Goal: Complete application form: Complete application form

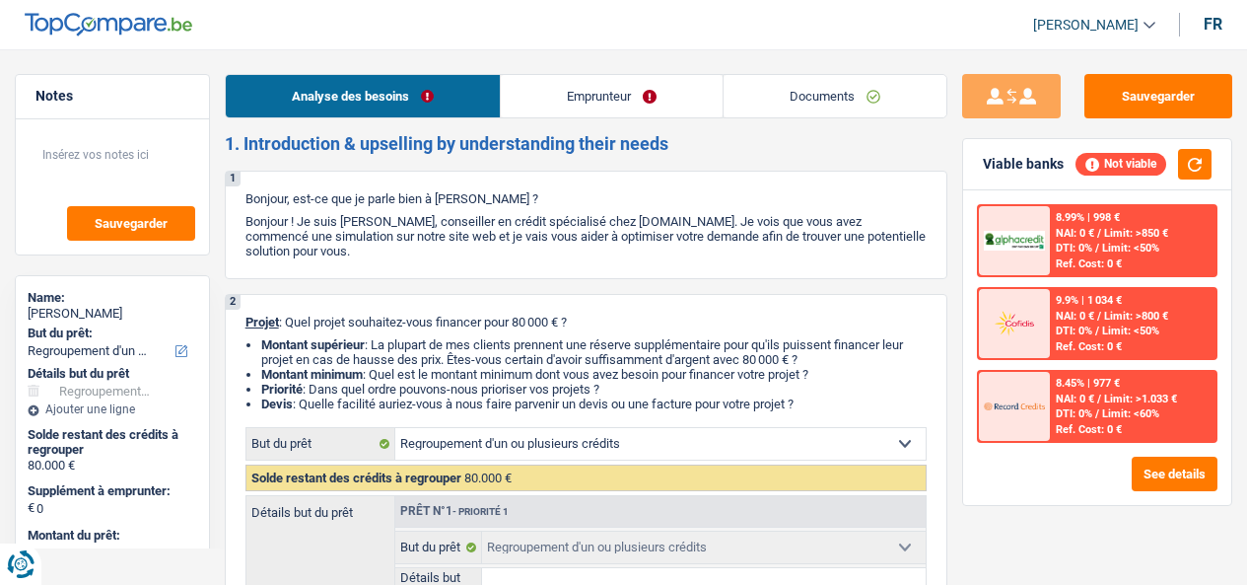
select select "refinancing"
select select "120"
select select "refinancing"
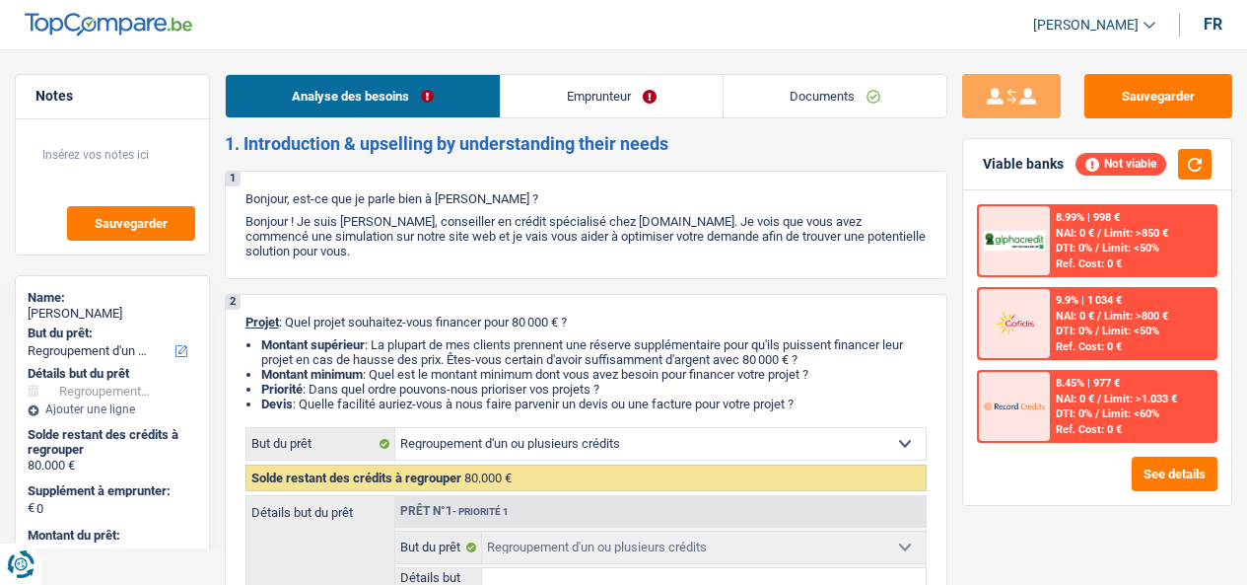
select select "120"
select select "refinancing"
select select "120"
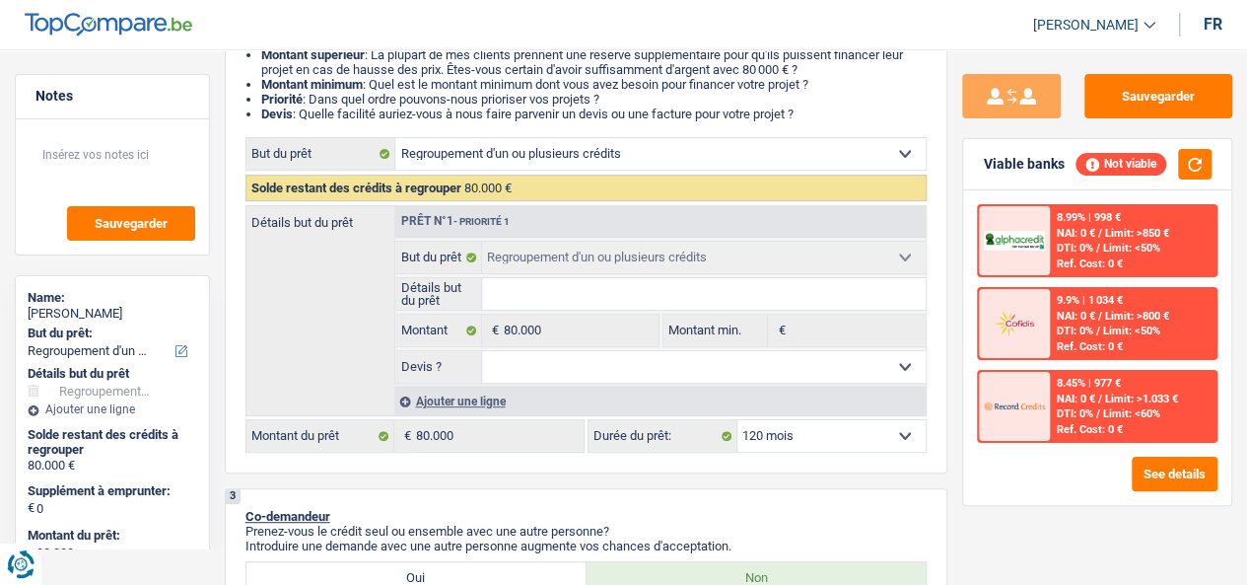
scroll to position [291, 0]
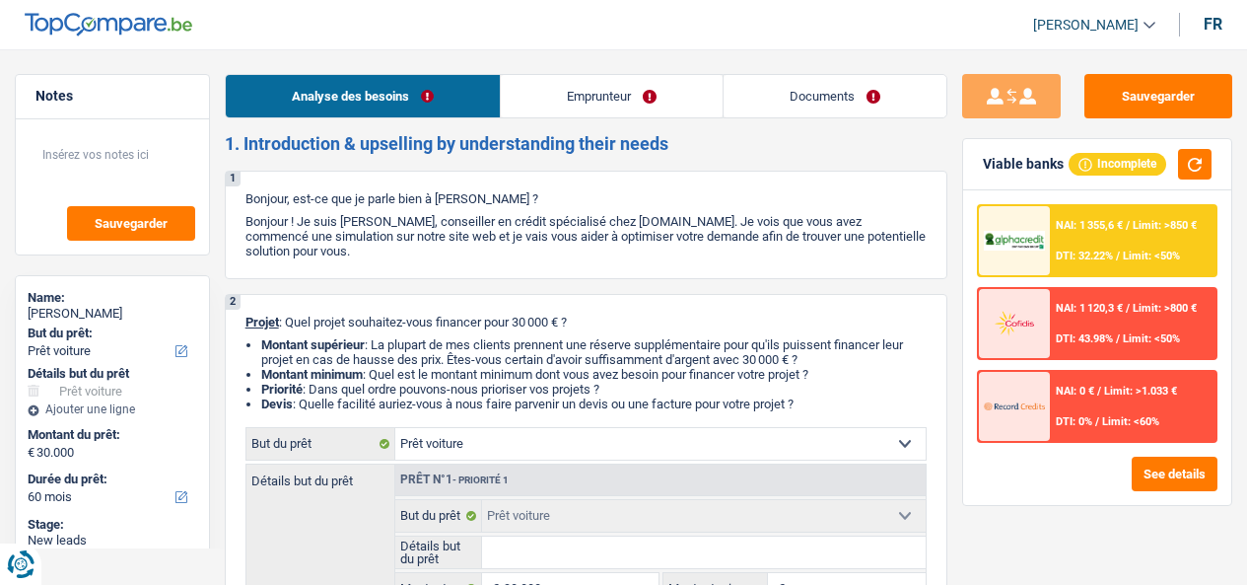
select select "car"
select select "60"
select select "car"
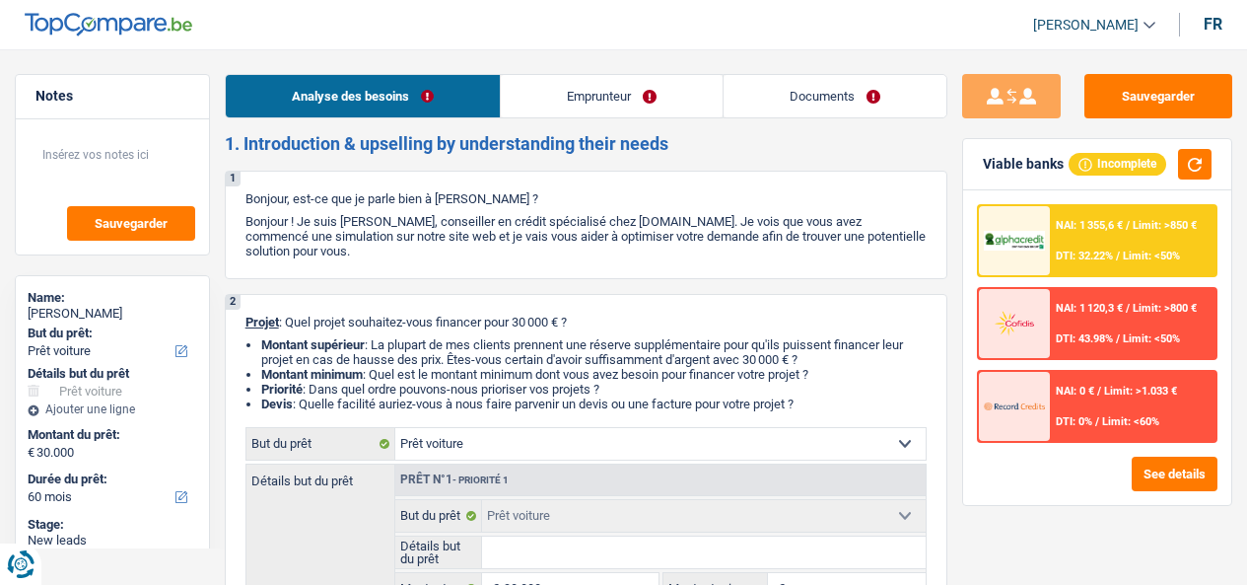
select select "60"
select select "independent"
select select "netSalary"
select select "liveWithParents"
select select "car"
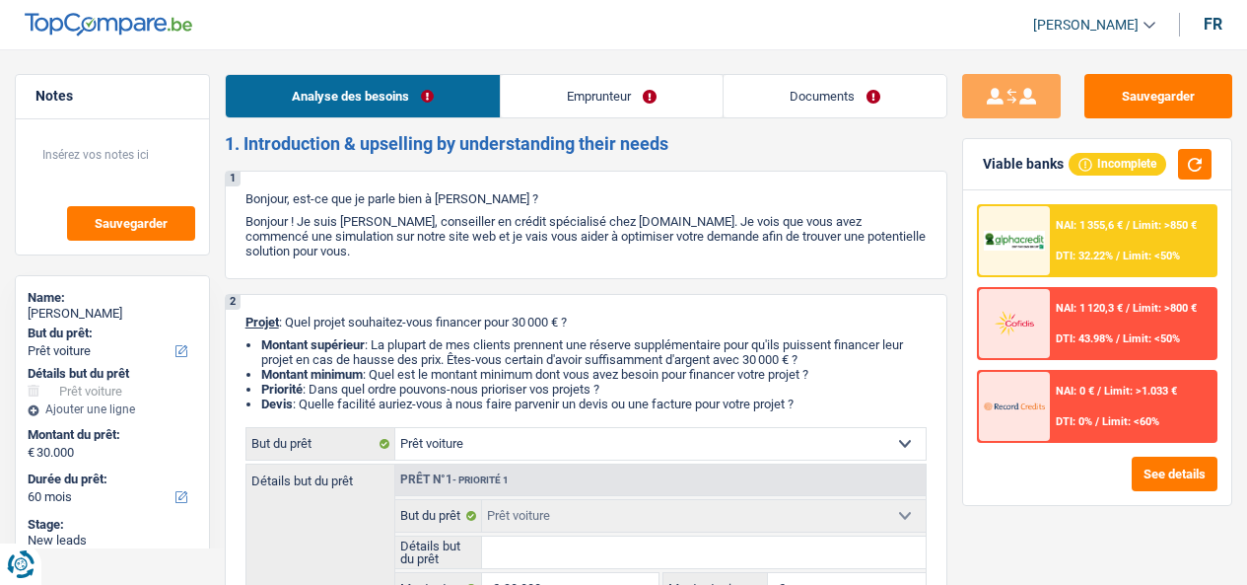
select select "car"
select select "60"
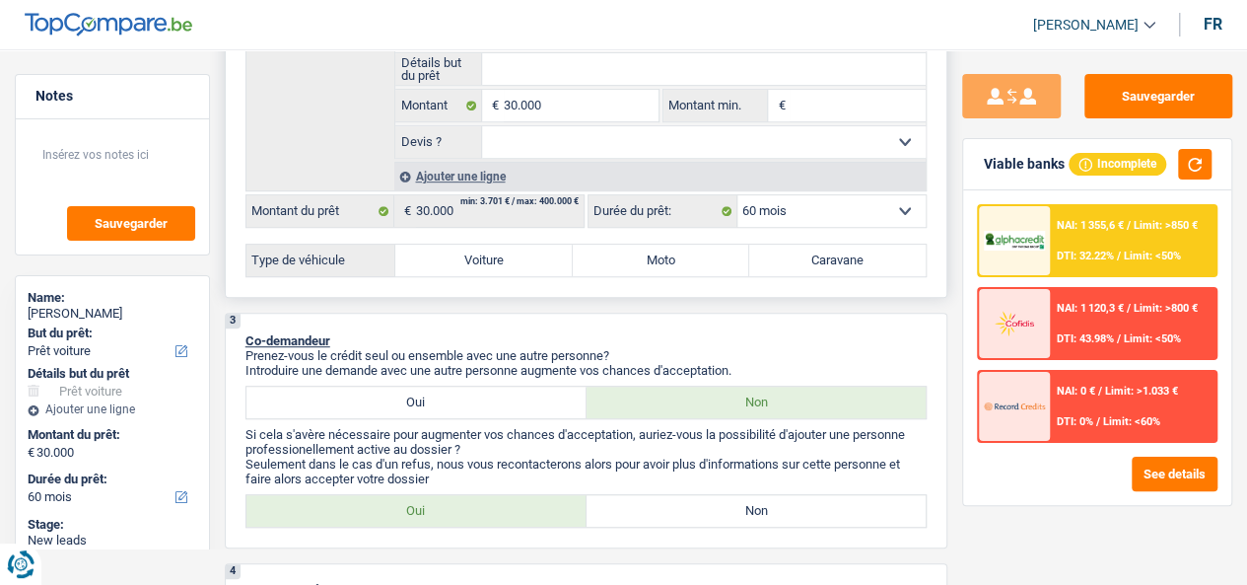
scroll to position [484, 0]
click at [410, 261] on label "Voiture" at bounding box center [483, 260] width 176 height 32
click at [410, 261] on input "Voiture" at bounding box center [483, 260] width 176 height 32
radio input "true"
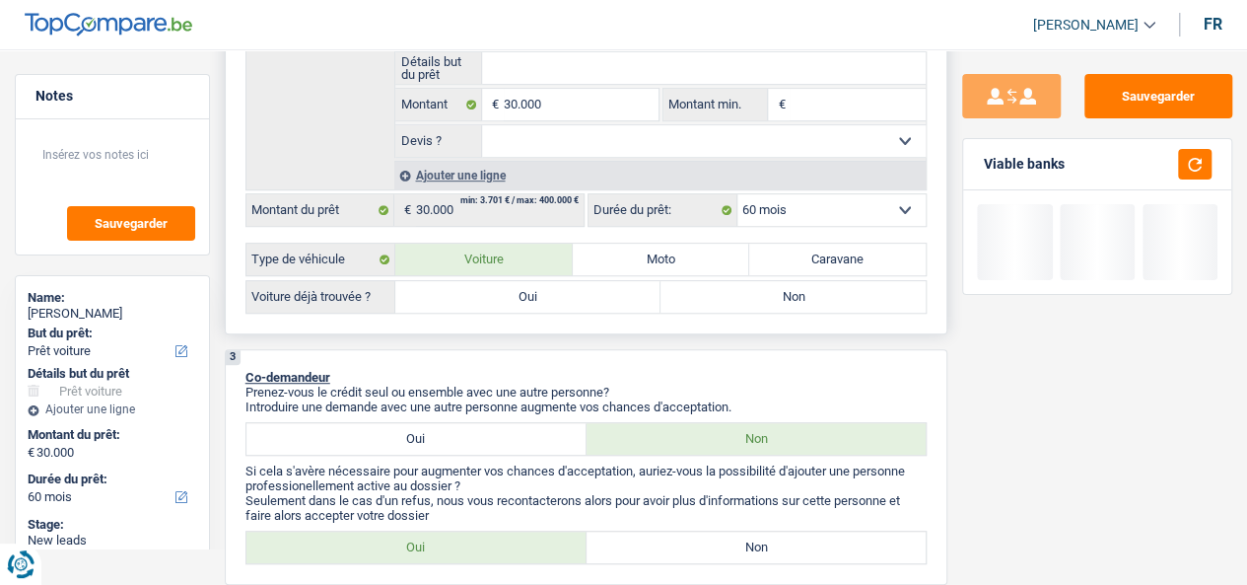
click at [548, 296] on label "Oui" at bounding box center [527, 297] width 265 height 32
click at [548, 296] on input "Oui" at bounding box center [527, 297] width 265 height 32
radio input "true"
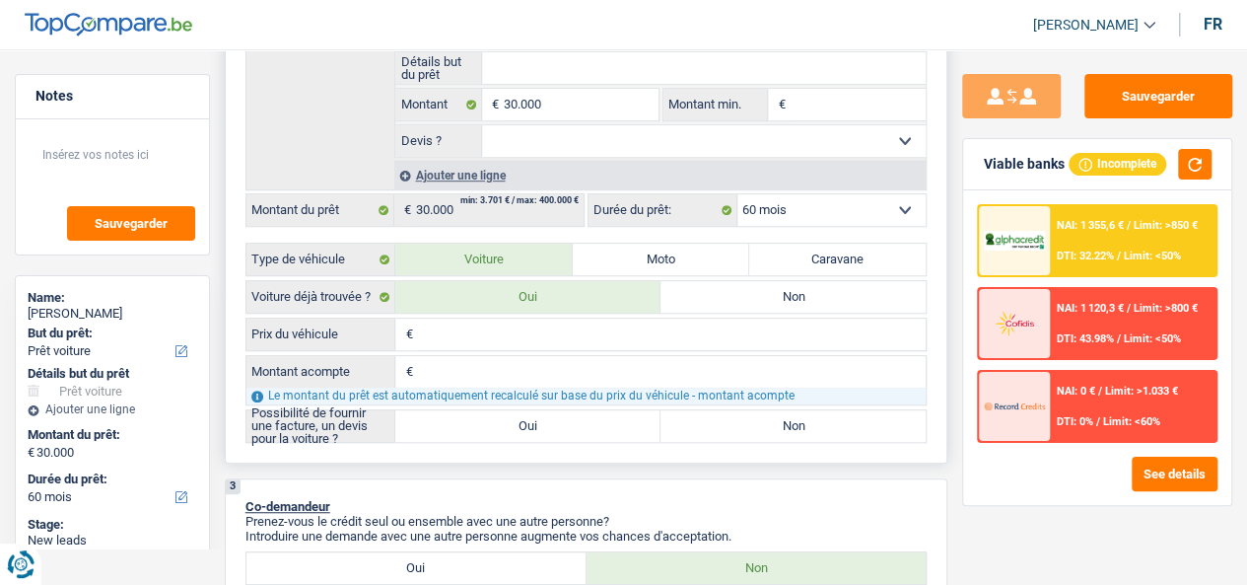
click at [505, 331] on input "Prix du véhicule" at bounding box center [671, 334] width 509 height 32
type input "4"
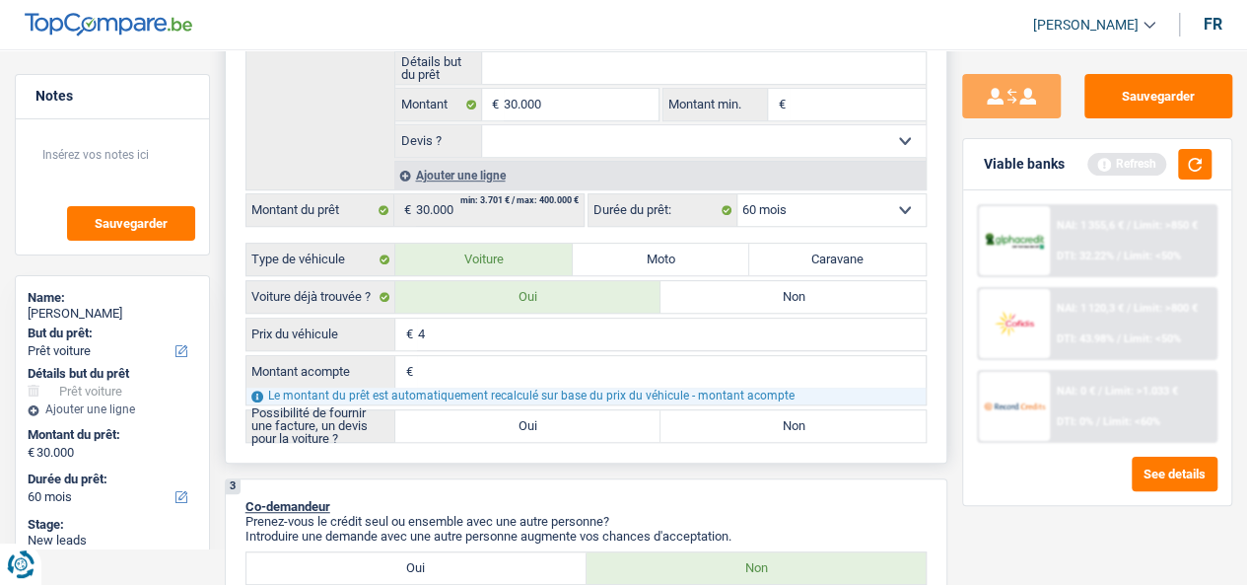
type input "40"
type input "400"
type input "4.000"
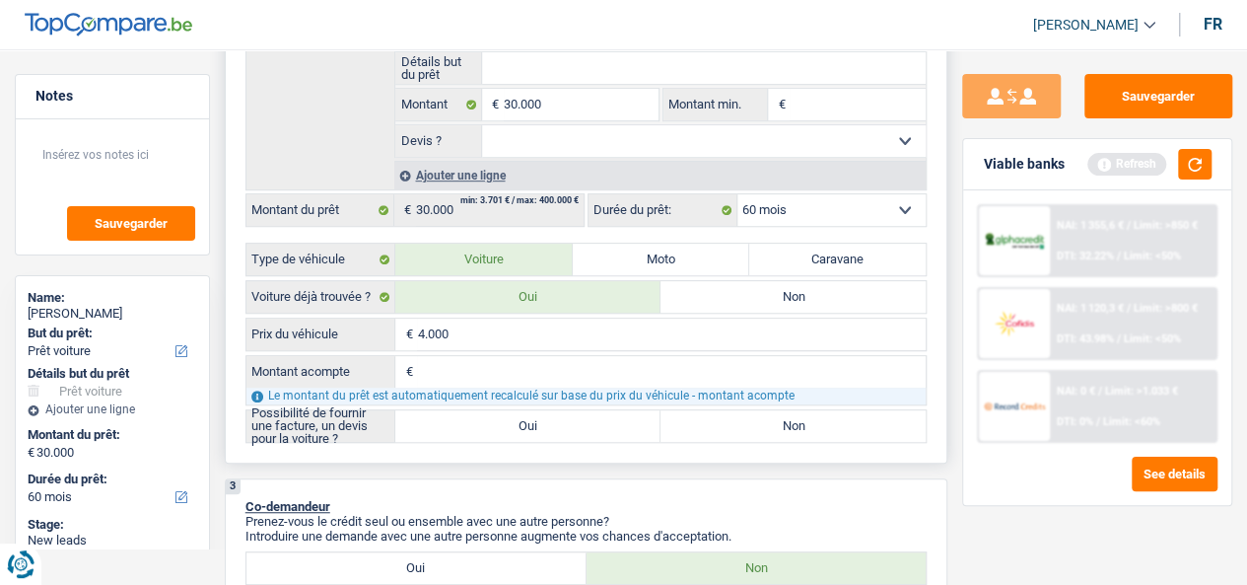
type input "4.000"
type input "40.000"
click at [465, 382] on input "Montant acompte" at bounding box center [671, 372] width 509 height 32
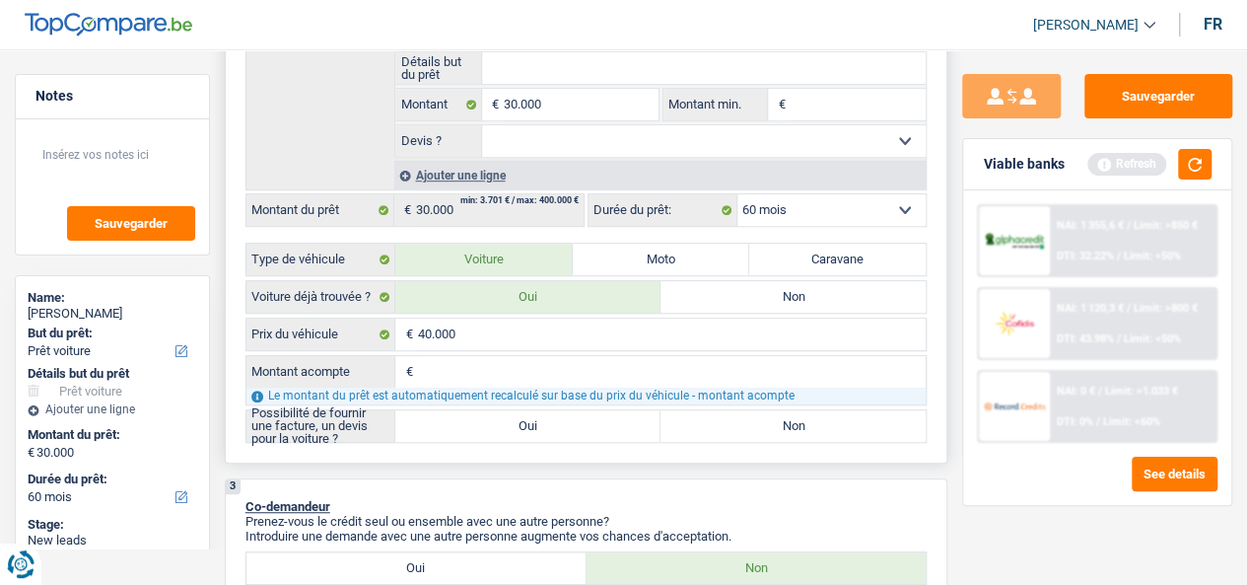
type input "1"
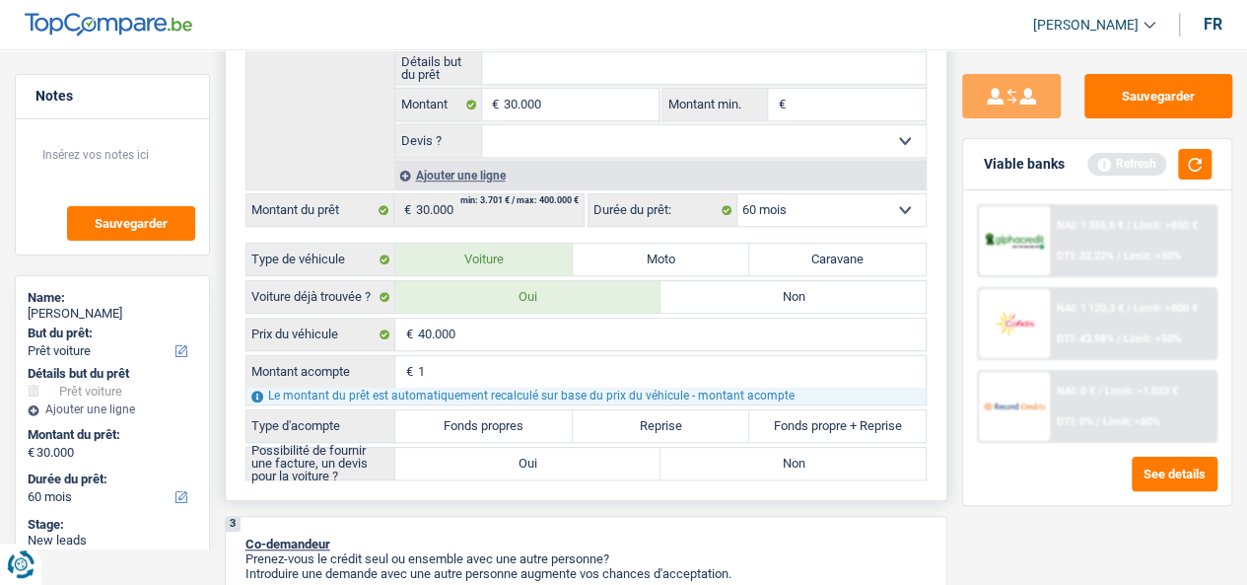
type input "10"
type input "100"
type input "1.000"
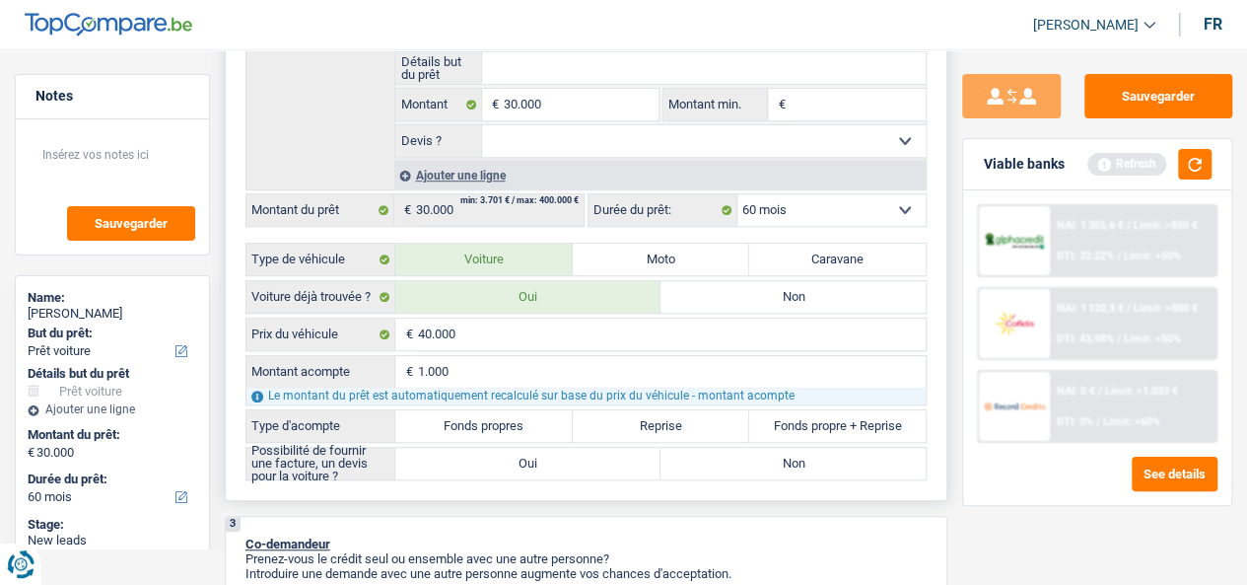
type input "1.000"
type input "10.000"
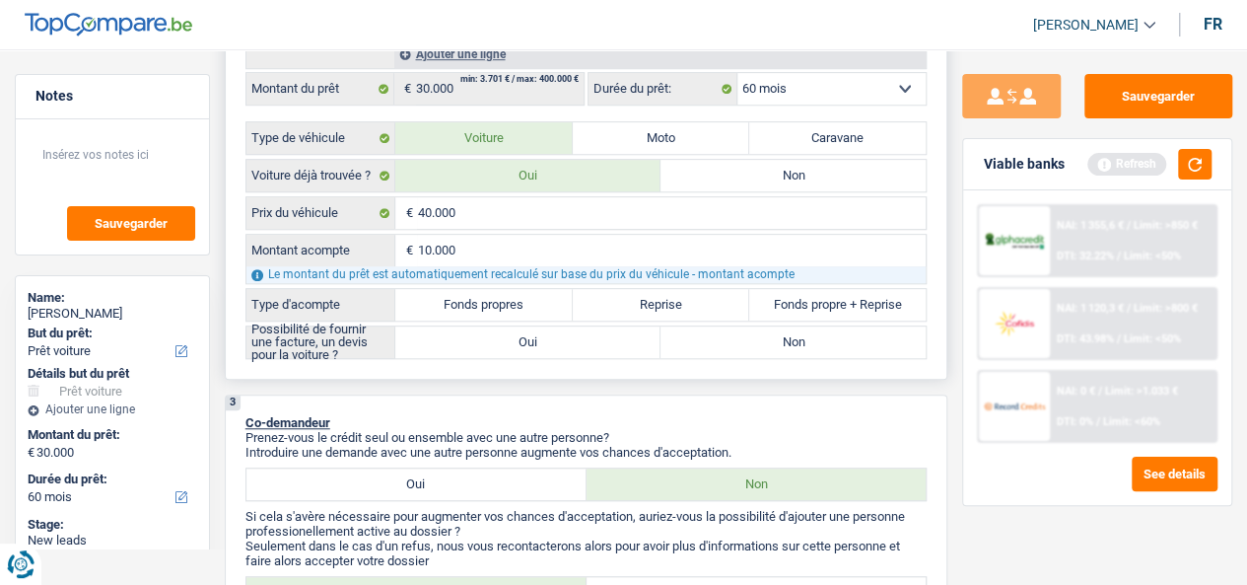
scroll to position [607, 0]
type input "10.000"
click at [455, 304] on label "Fonds propres" at bounding box center [483, 303] width 176 height 32
click at [455, 304] on input "Fonds propres" at bounding box center [483, 303] width 176 height 32
radio input "true"
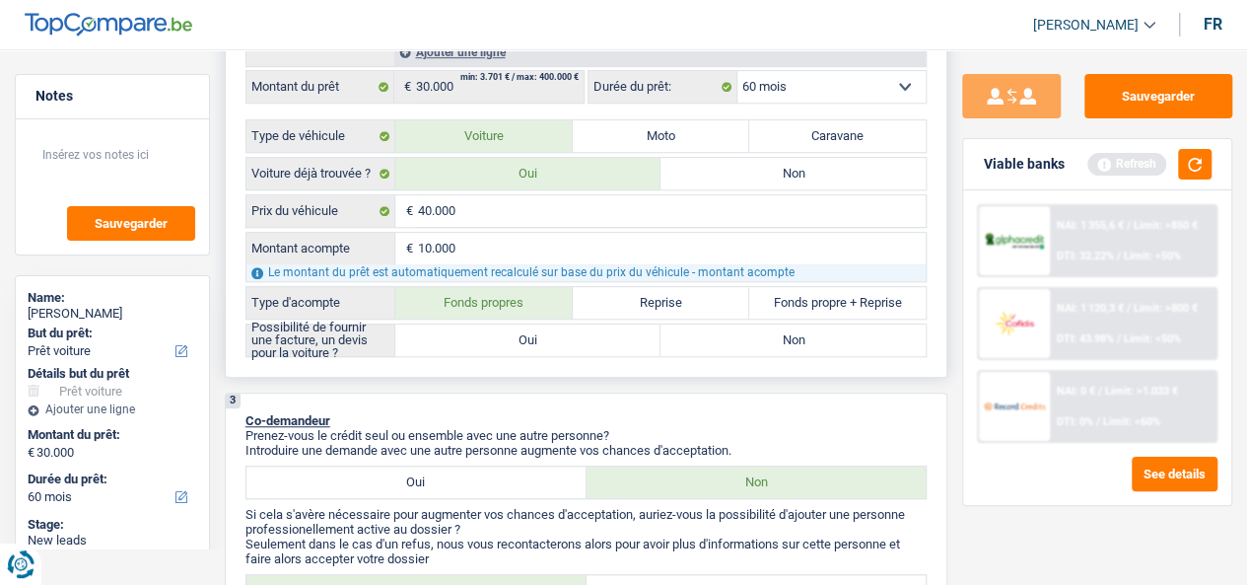
radio input "true"
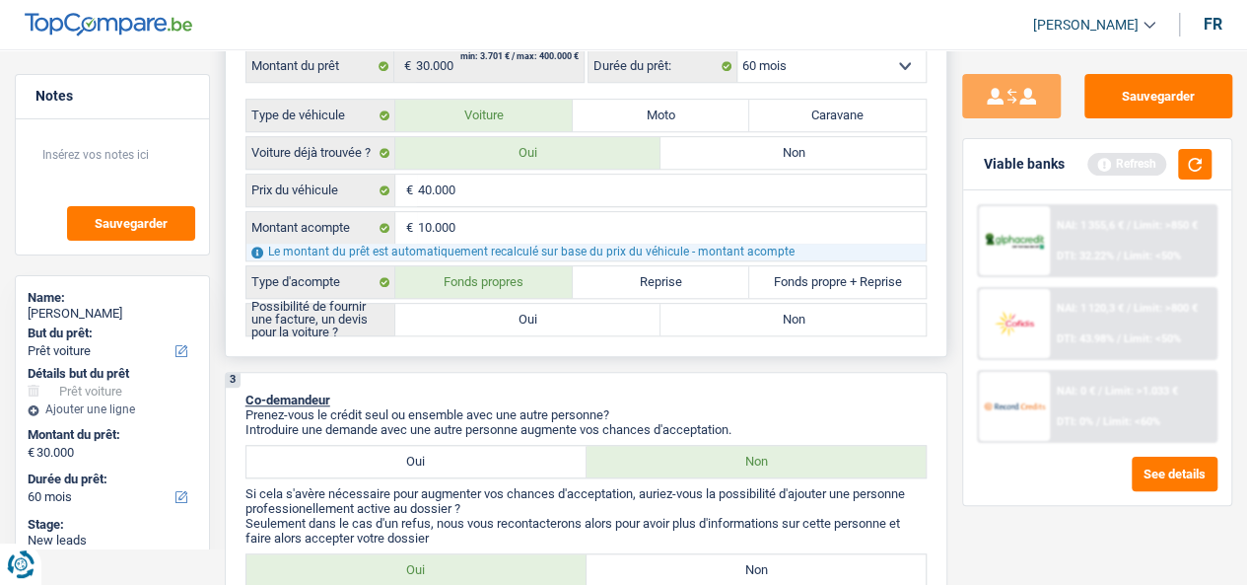
scroll to position [647, 0]
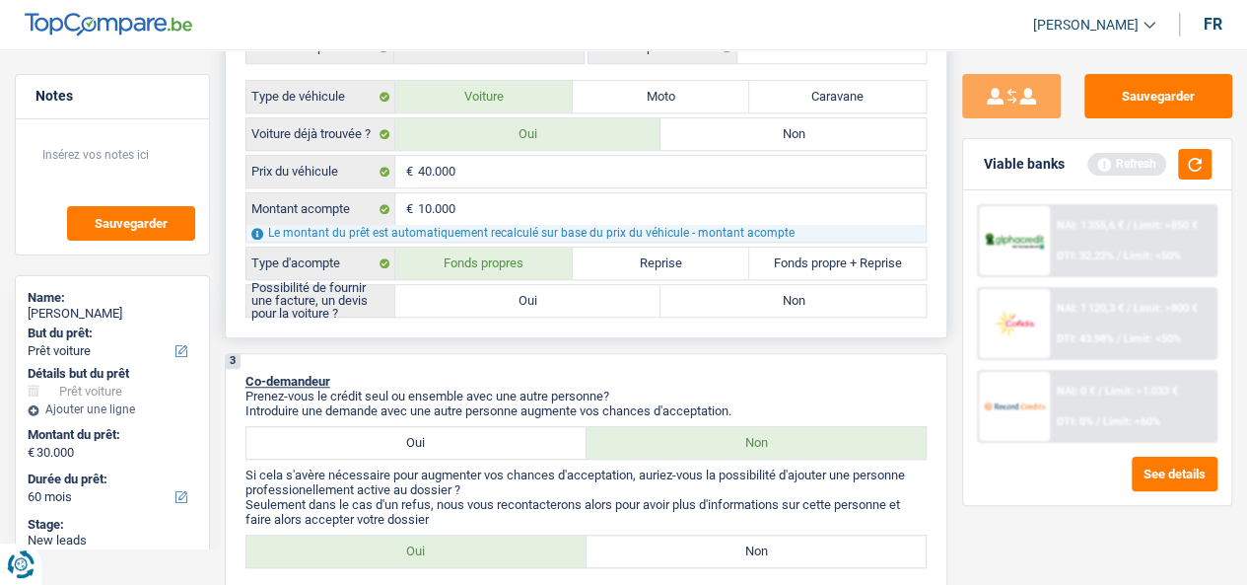
click at [531, 308] on label "Oui" at bounding box center [527, 301] width 265 height 32
click at [531, 308] on input "Oui" at bounding box center [527, 301] width 265 height 32
radio input "true"
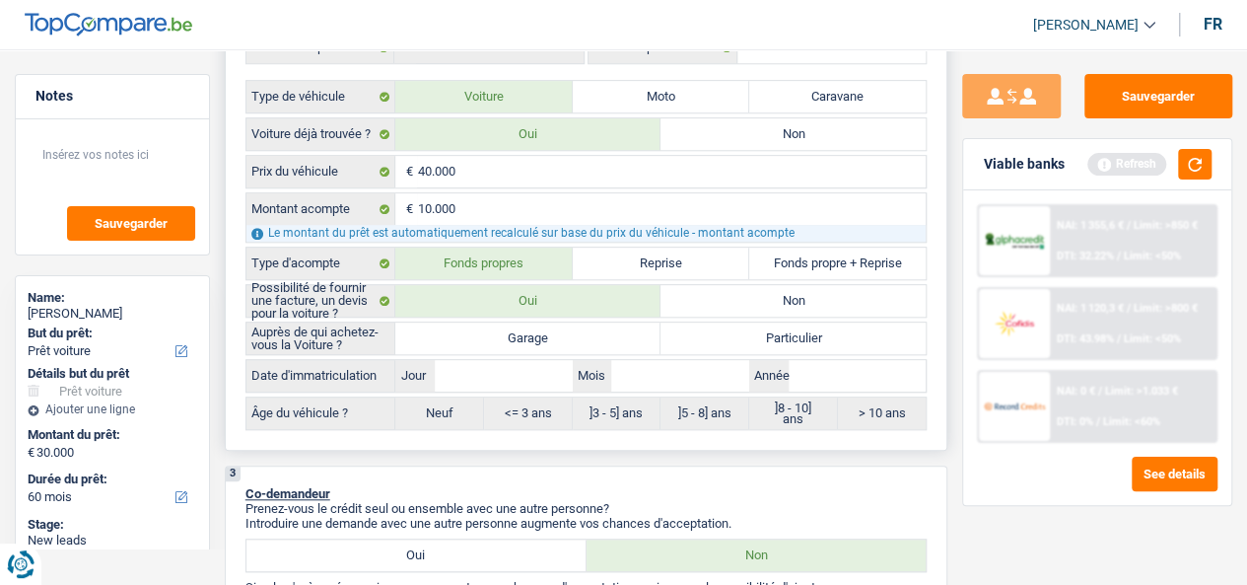
click at [784, 340] on label "Particulier" at bounding box center [793, 338] width 265 height 32
click at [784, 340] on input "Particulier" at bounding box center [793, 338] width 265 height 32
radio input "true"
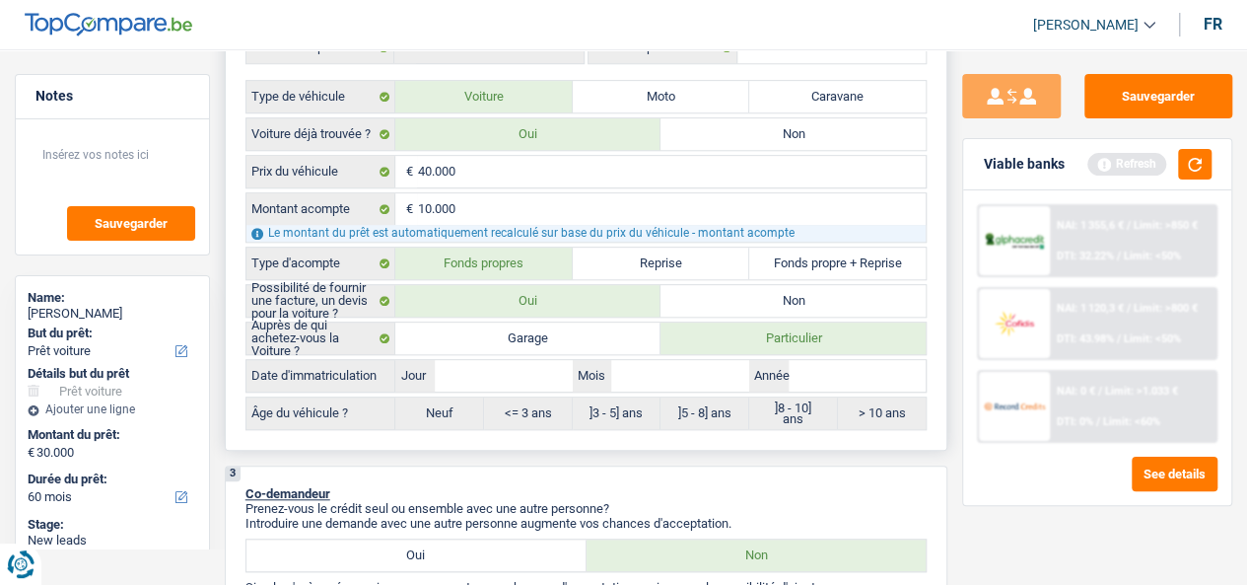
click at [788, 365] on label "Année" at bounding box center [768, 376] width 38 height 32
click at [789, 365] on input "Année" at bounding box center [858, 376] width 138 height 32
type input "2"
type input "20"
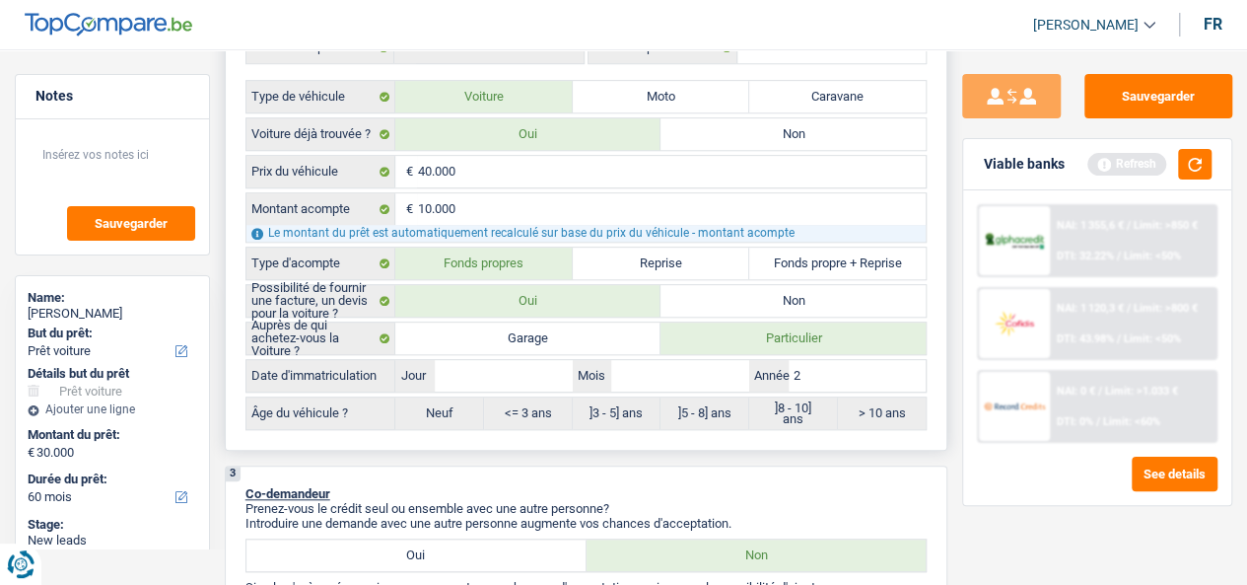
type input "20"
type input "201"
type input "2019"
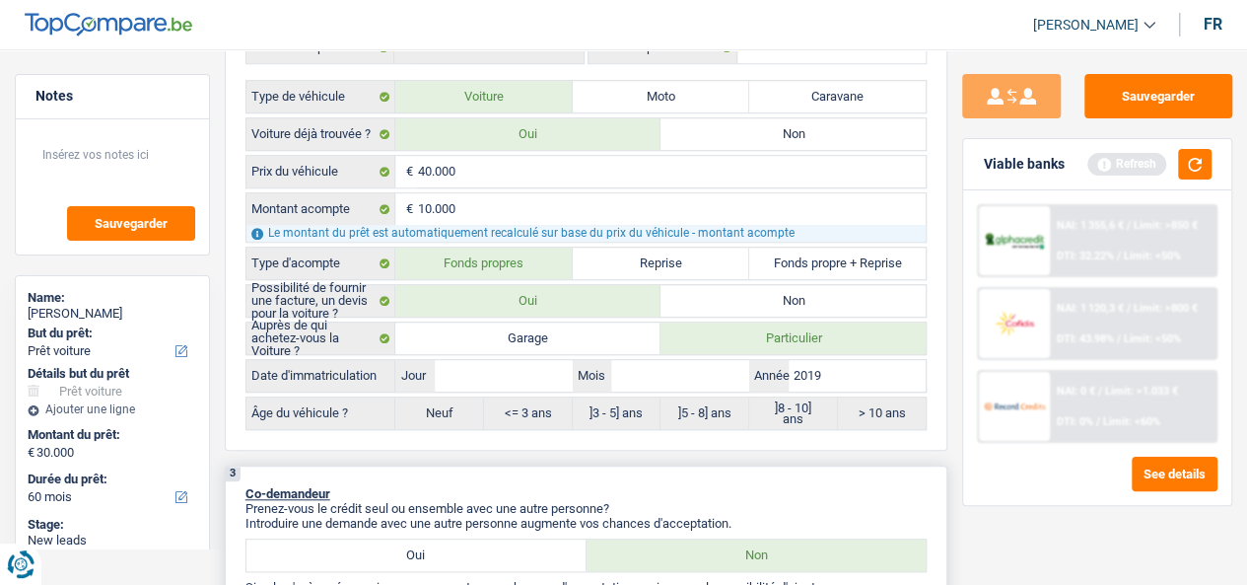
type input "2019"
click at [920, 467] on div "3 Co-demandeur Prenez-vous le crédit seul ou ensemble avec une autre personne? …" at bounding box center [587, 583] width 724 height 236
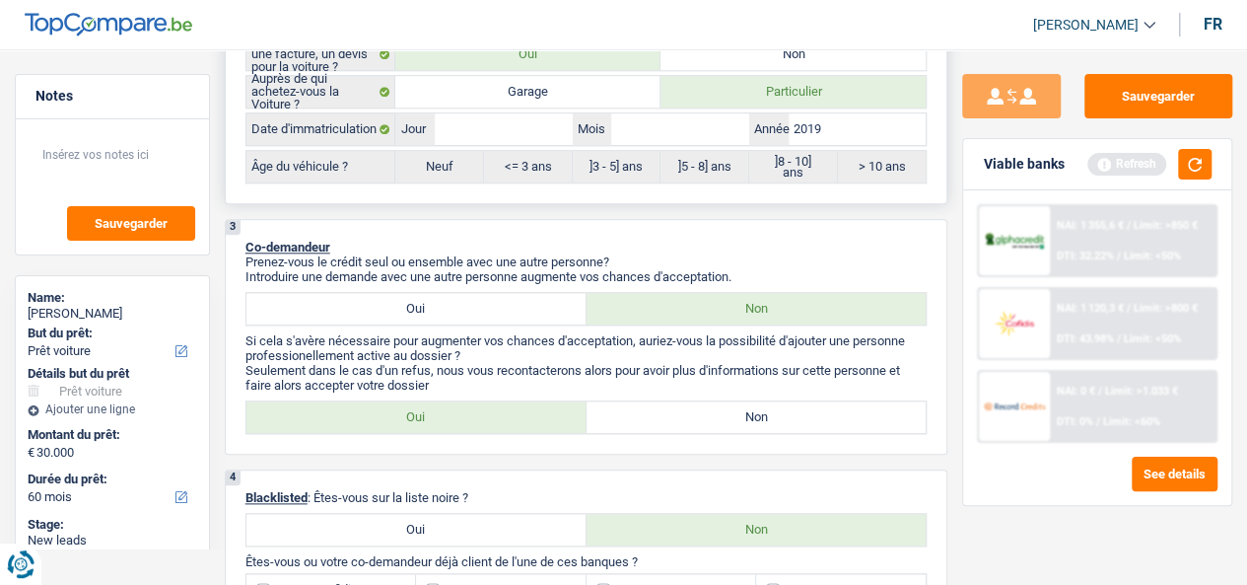
click at [696, 169] on label "]5 - 8] ans" at bounding box center [705, 167] width 89 height 32
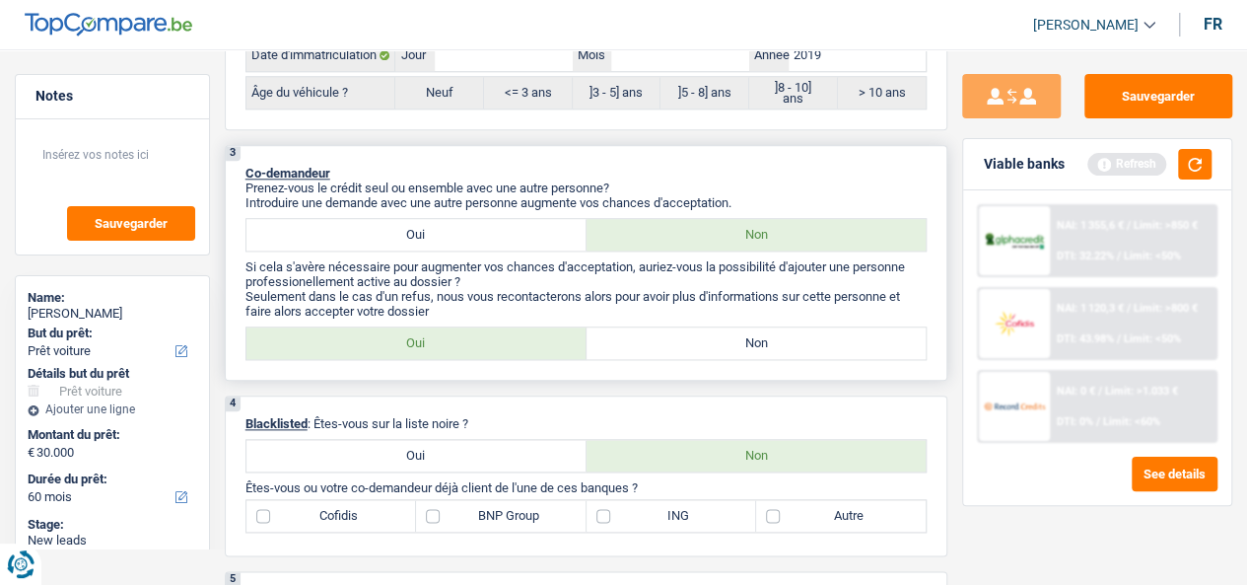
scroll to position [1052, 0]
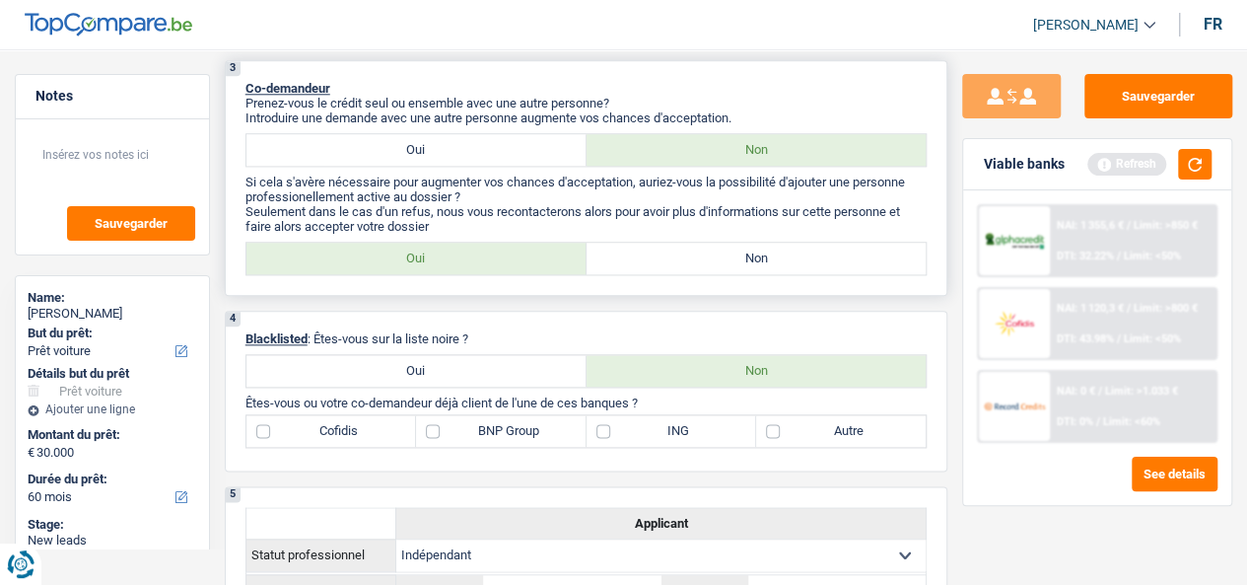
click at [679, 251] on label "Non" at bounding box center [757, 259] width 340 height 32
click at [679, 251] on input "Non" at bounding box center [757, 259] width 340 height 32
radio input "true"
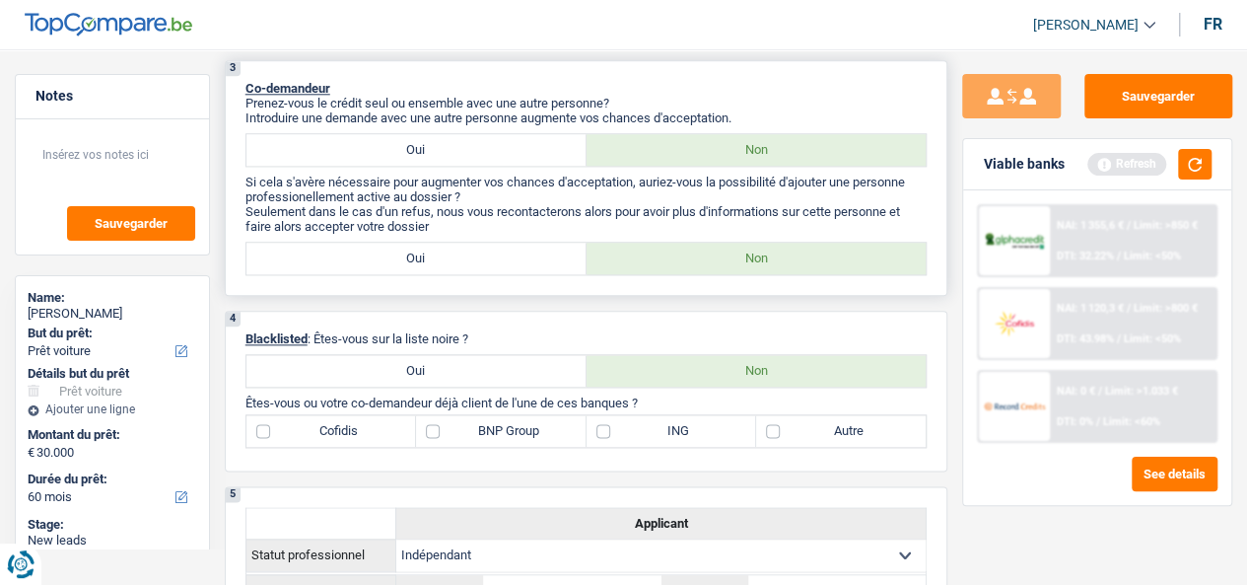
click at [761, 241] on div "3 Co-demandeur Prenez-vous le crédit seul ou ensemble avec une autre personne? …" at bounding box center [587, 178] width 724 height 236
click at [738, 249] on label "Non" at bounding box center [757, 259] width 340 height 32
click at [738, 249] on input "Non" at bounding box center [757, 259] width 340 height 32
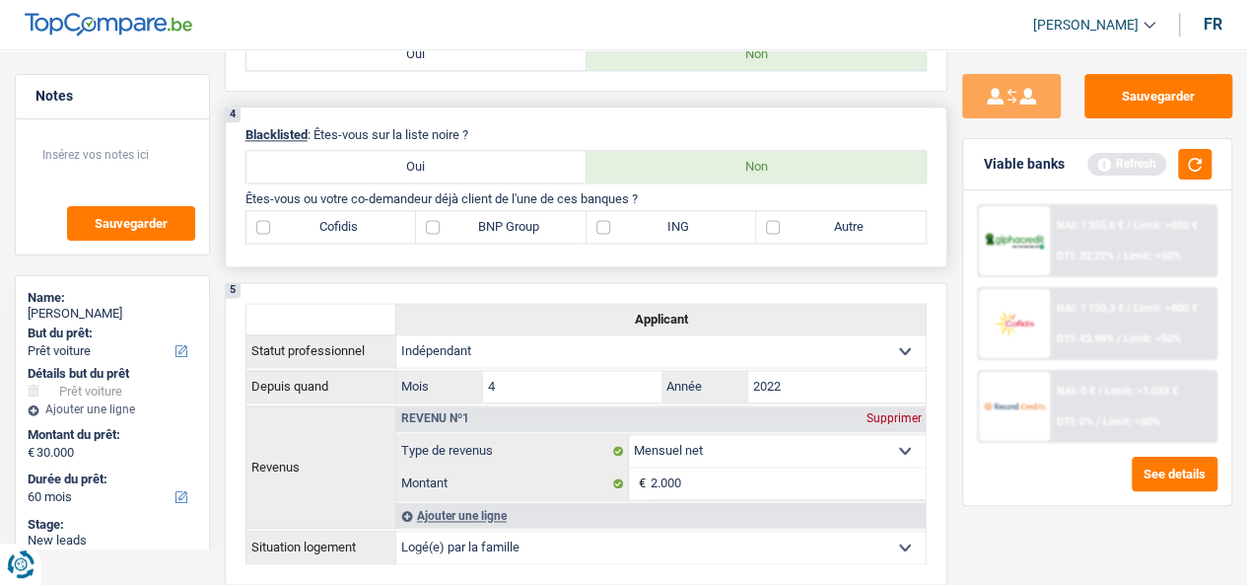
scroll to position [1266, 0]
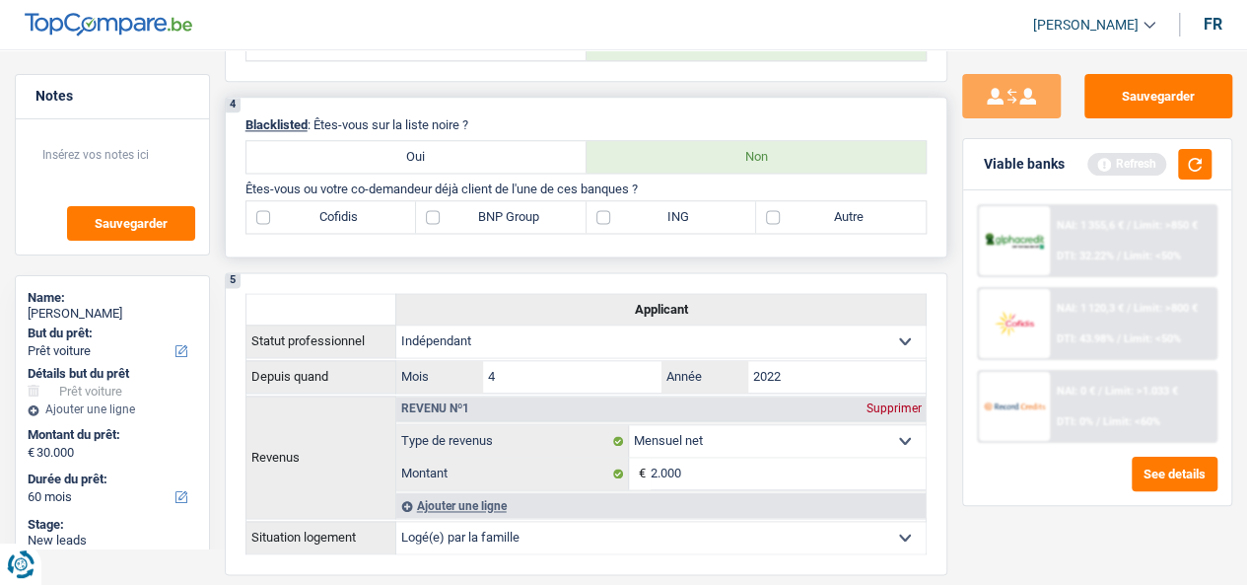
click at [661, 159] on label "Non" at bounding box center [757, 157] width 340 height 32
click at [661, 159] on input "Non" at bounding box center [757, 157] width 340 height 32
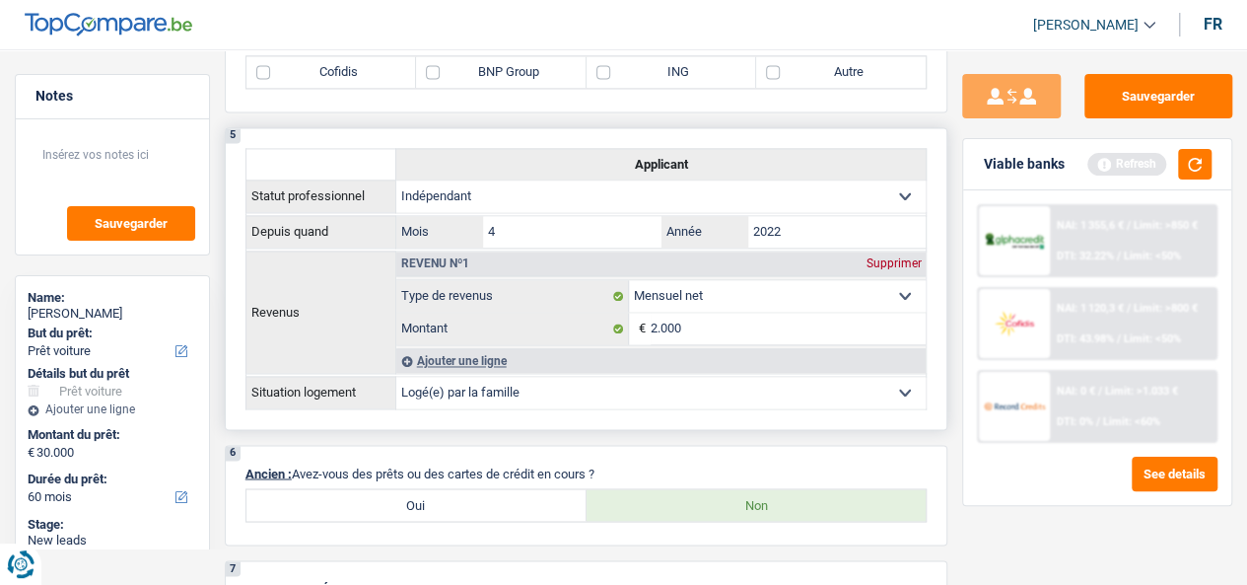
scroll to position [1410, 0]
click at [692, 337] on input "2.000" at bounding box center [788, 330] width 275 height 32
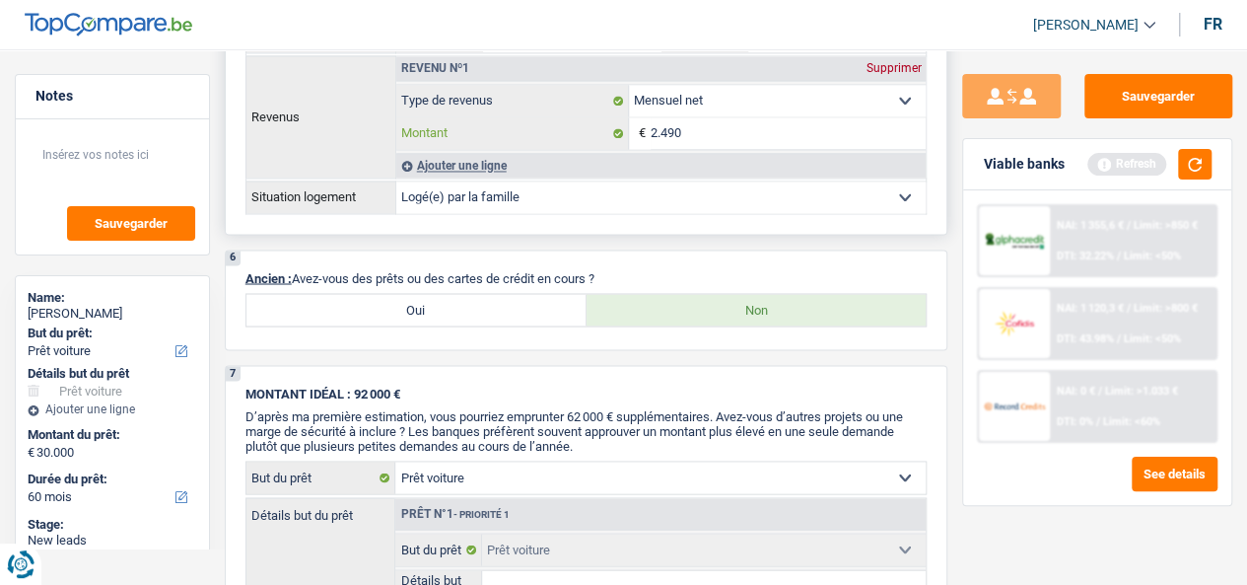
scroll to position [1612, 0]
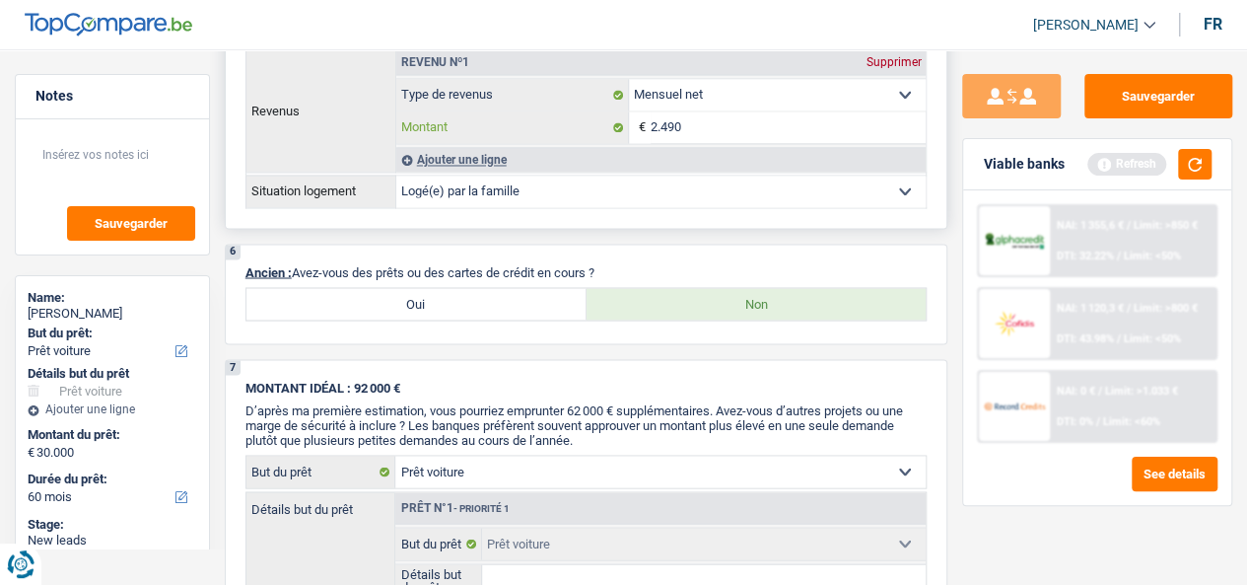
type input "2.490"
click at [450, 160] on div "Ajouter une ligne" at bounding box center [661, 159] width 530 height 25
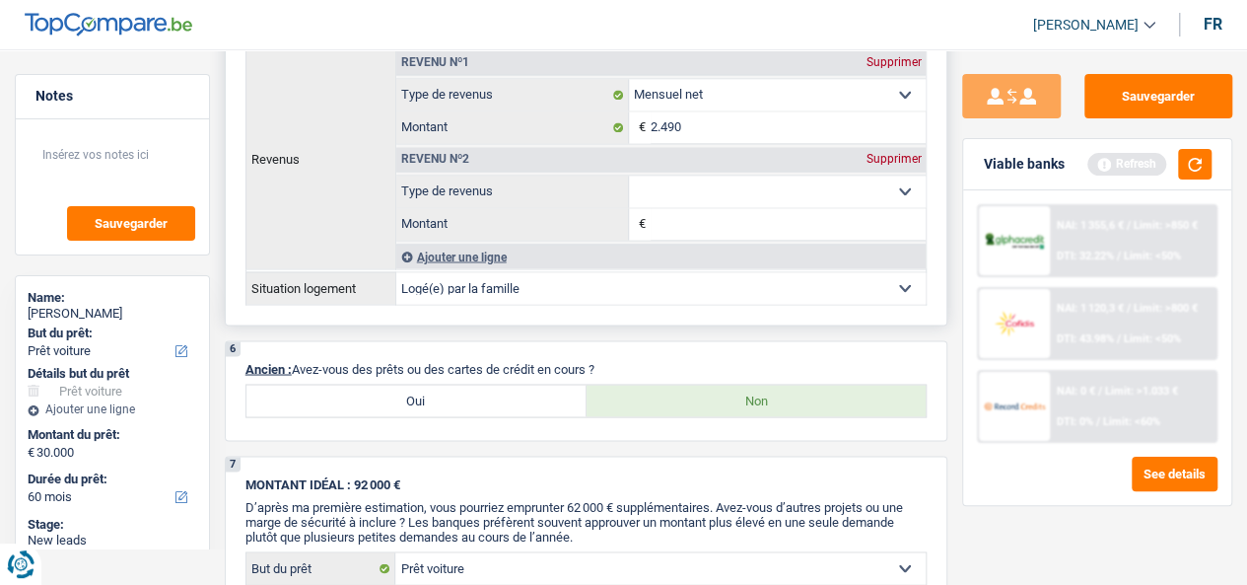
click at [661, 177] on select "Allocation d'handicap Allocations chômage Allocations familiales Chèques repas …" at bounding box center [777, 192] width 297 height 32
select select "mealVouchers"
click at [629, 176] on select "Allocation d'handicap Allocations chômage Allocations familiales Chèques repas …" at bounding box center [777, 192] width 297 height 32
click at [716, 229] on input "Montant par jour" at bounding box center [788, 224] width 275 height 32
click at [742, 226] on input "Montant par jour" at bounding box center [788, 224] width 275 height 32
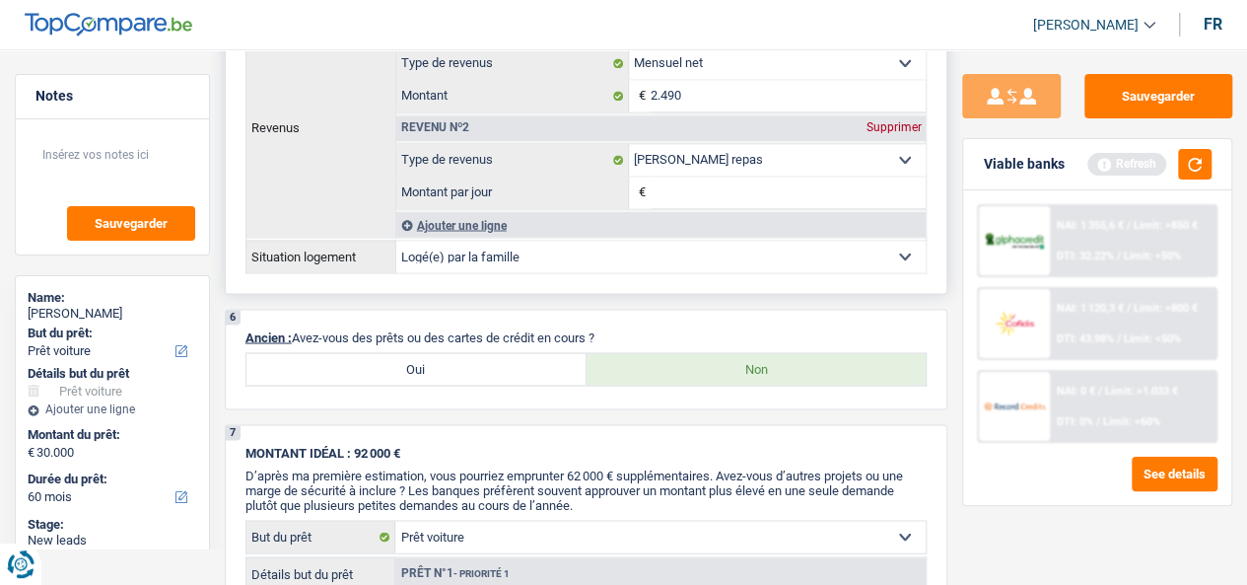
scroll to position [1647, 0]
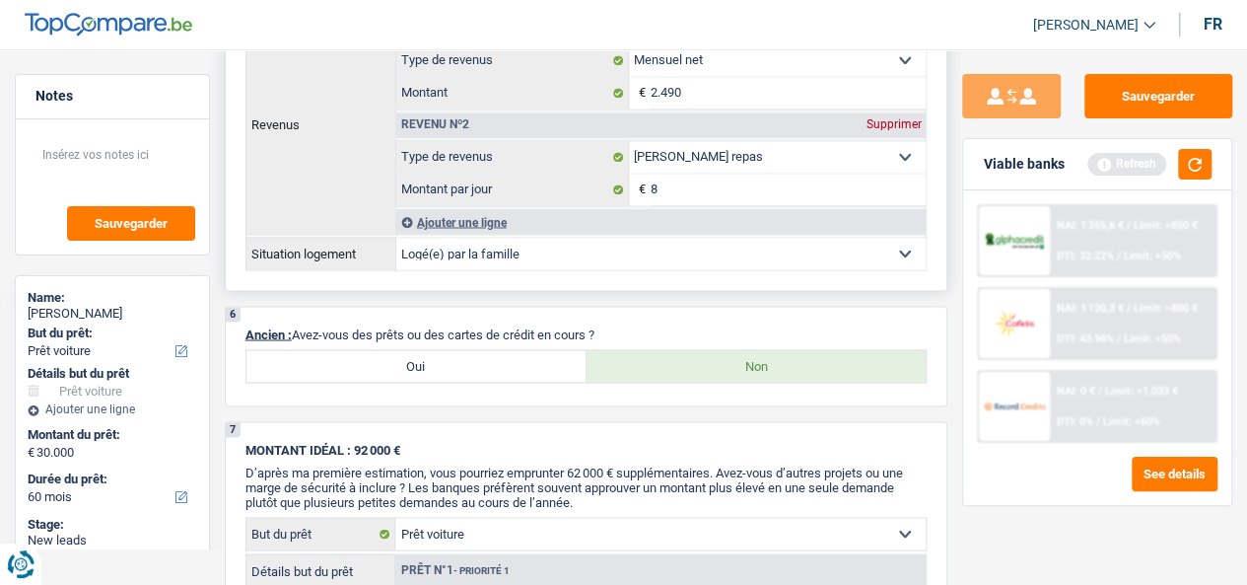
type input "8,0"
click at [632, 242] on select "Locataire Propriétaire avec prêt hypothécaire Propriétaire sans prêt hypothécai…" at bounding box center [661, 254] width 530 height 32
click at [481, 249] on select "Locataire Propriétaire avec prêt hypothécaire Propriétaire sans prêt hypothécai…" at bounding box center [661, 254] width 530 height 32
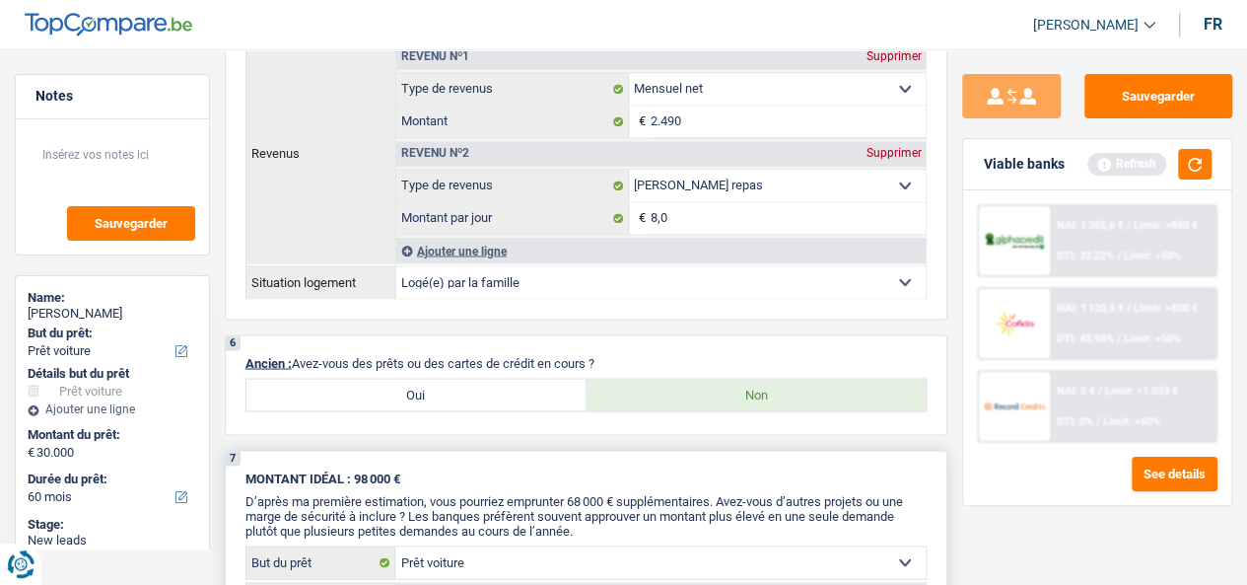
scroll to position [1617, 0]
click at [489, 282] on select "Locataire Propriétaire avec prêt hypothécaire Propriétaire sans prêt hypothécai…" at bounding box center [661, 283] width 530 height 32
click at [489, 281] on select "Locataire Propriétaire avec prêt hypothécaire Propriétaire sans prêt hypothécai…" at bounding box center [661, 283] width 530 height 32
select select "rents"
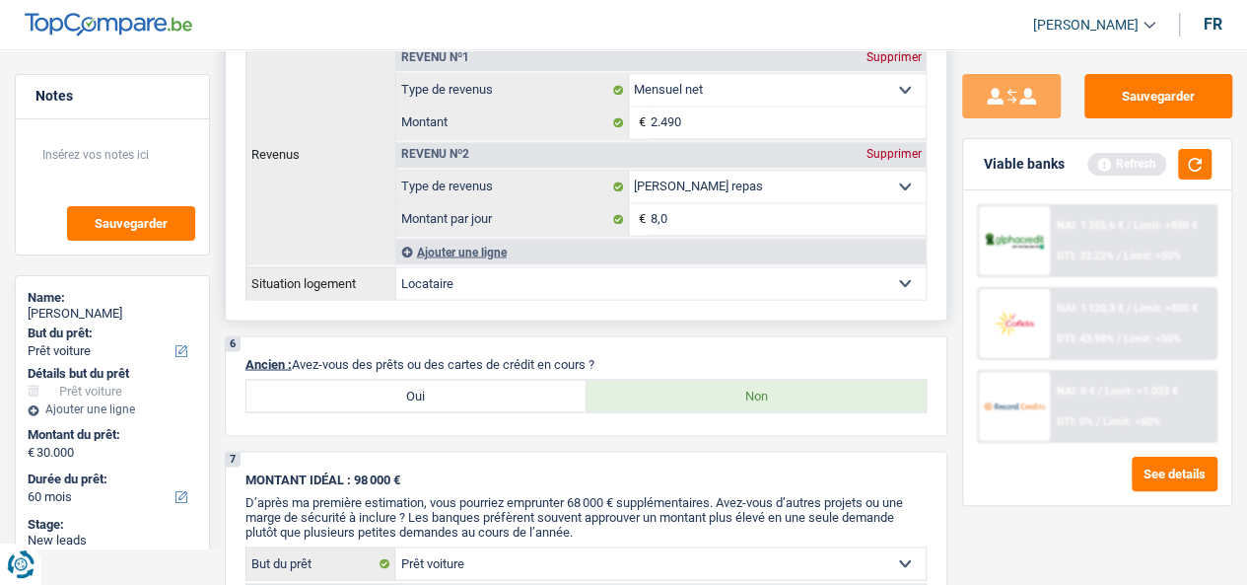
click at [396, 267] on select "Locataire Propriétaire avec prêt hypothécaire Propriétaire sans prêt hypothécai…" at bounding box center [661, 283] width 530 height 32
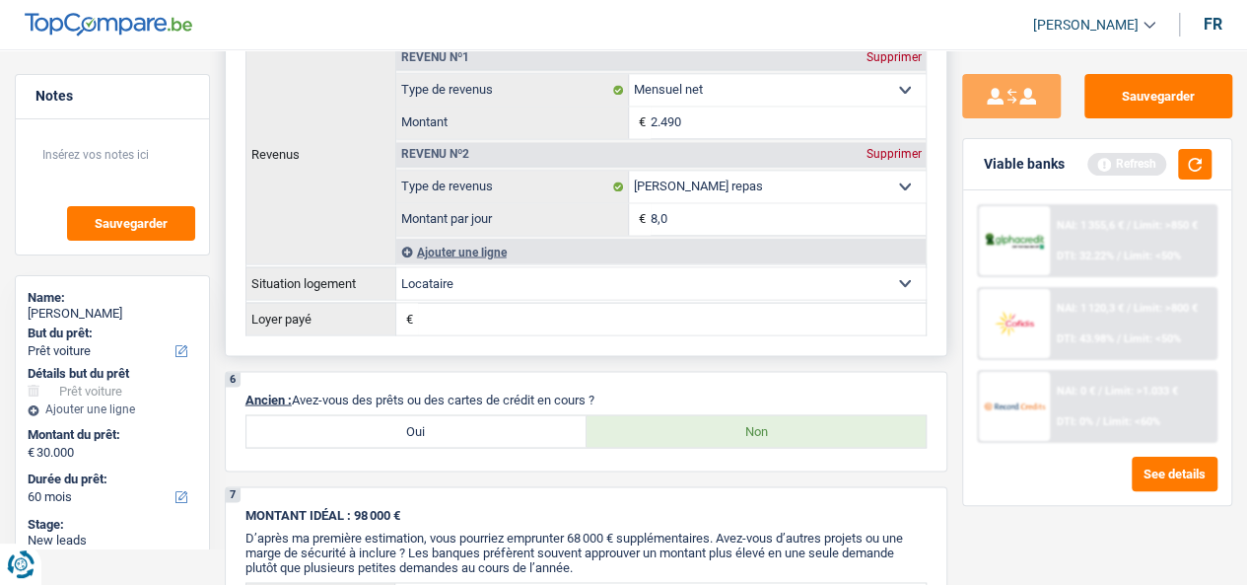
click at [473, 315] on input "Loyer payé" at bounding box center [672, 319] width 509 height 32
type input "500"
click at [542, 334] on div "5 Applicant Statut professionnel Ouvrier Employé privé Employé public Invalide …" at bounding box center [587, 138] width 724 height 435
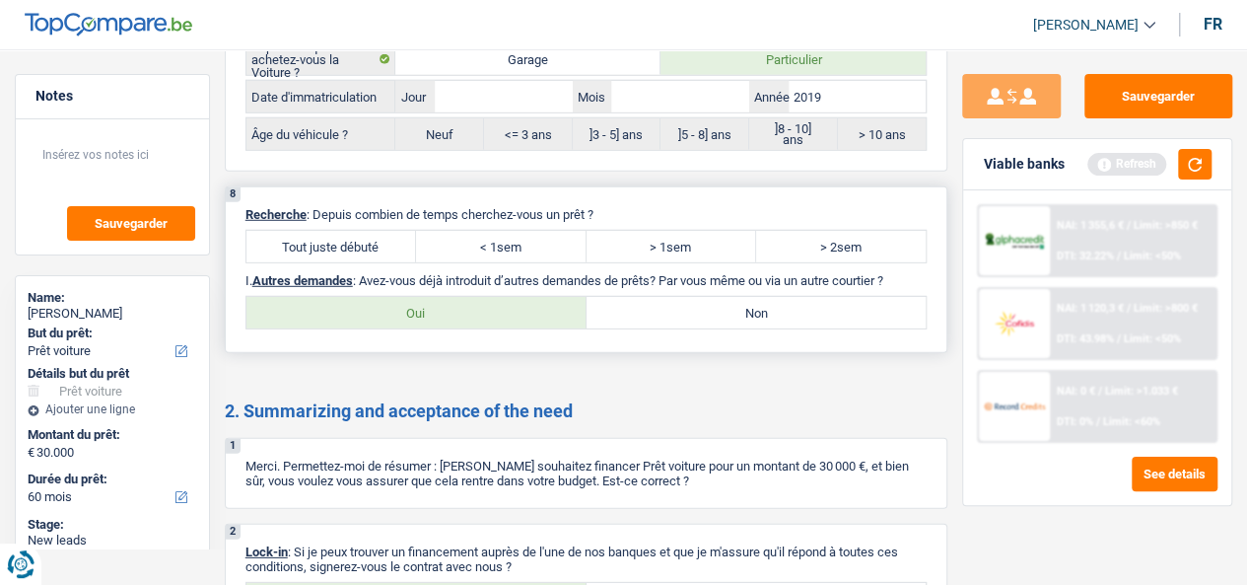
scroll to position [2696, 0]
click at [356, 233] on label "Tout juste débuté" at bounding box center [331, 249] width 170 height 32
click at [356, 233] on input "Tout juste débuté" at bounding box center [331, 249] width 170 height 32
radio input "true"
click at [357, 233] on label "Tout juste débuté" at bounding box center [331, 249] width 170 height 32
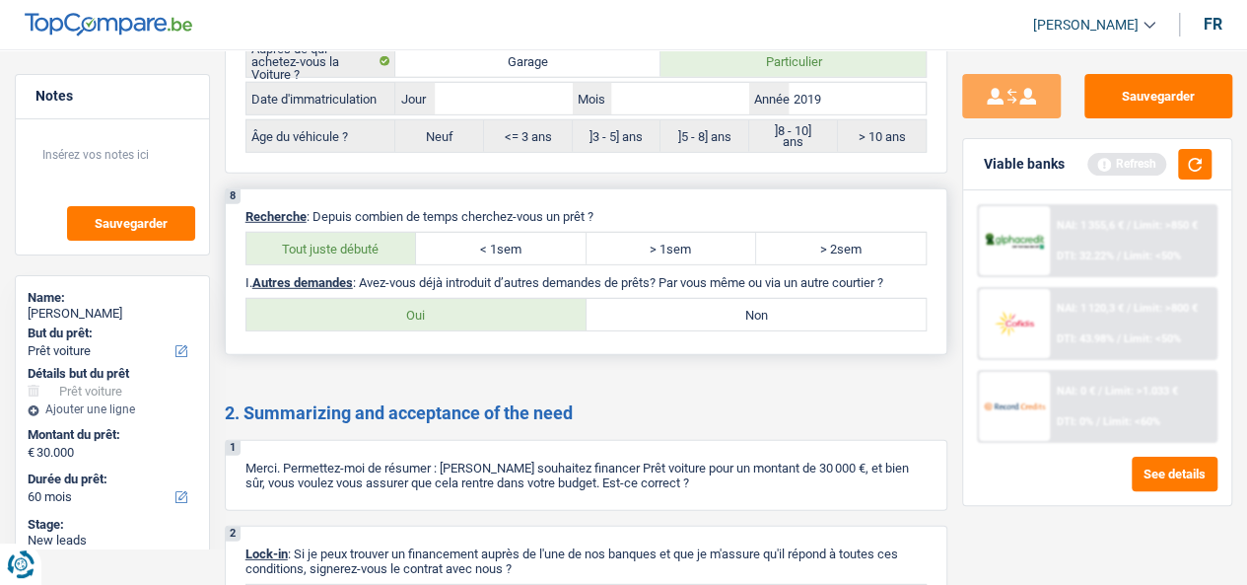
click at [357, 233] on input "Tout juste débuté" at bounding box center [331, 249] width 170 height 32
drag, startPoint x: 764, startPoint y: 311, endPoint x: 773, endPoint y: 318, distance: 11.9
click at [761, 316] on label "Non" at bounding box center [757, 315] width 340 height 32
click at [761, 316] on input "Non" at bounding box center [757, 315] width 340 height 32
radio input "true"
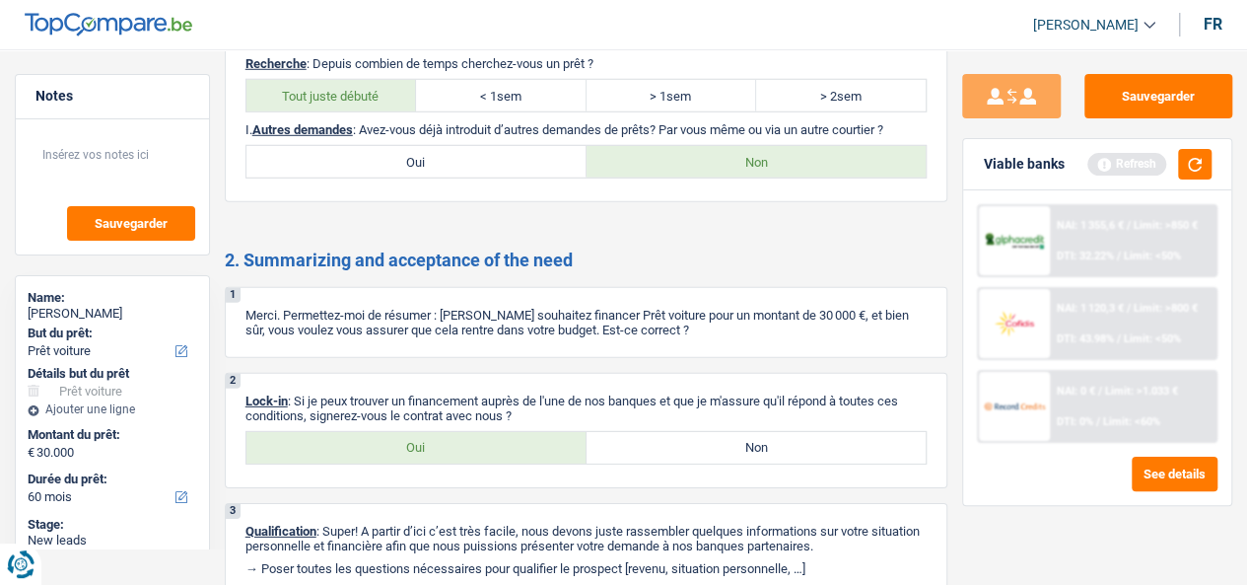
scroll to position [2849, 0]
click at [665, 133] on div "8 Recherche : Depuis combien de temps cherchez-vous un prêt ? Tout juste débuté…" at bounding box center [587, 118] width 724 height 167
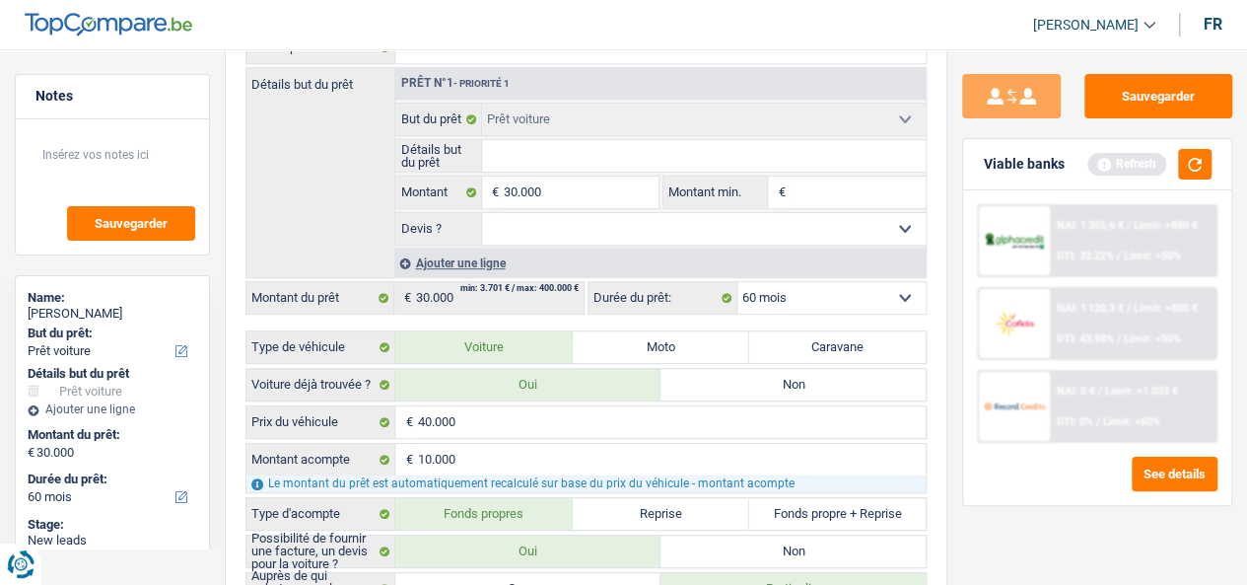
scroll to position [397, 0]
click at [816, 189] on input "Montant min." at bounding box center [858, 192] width 136 height 32
type input "3"
type input "30"
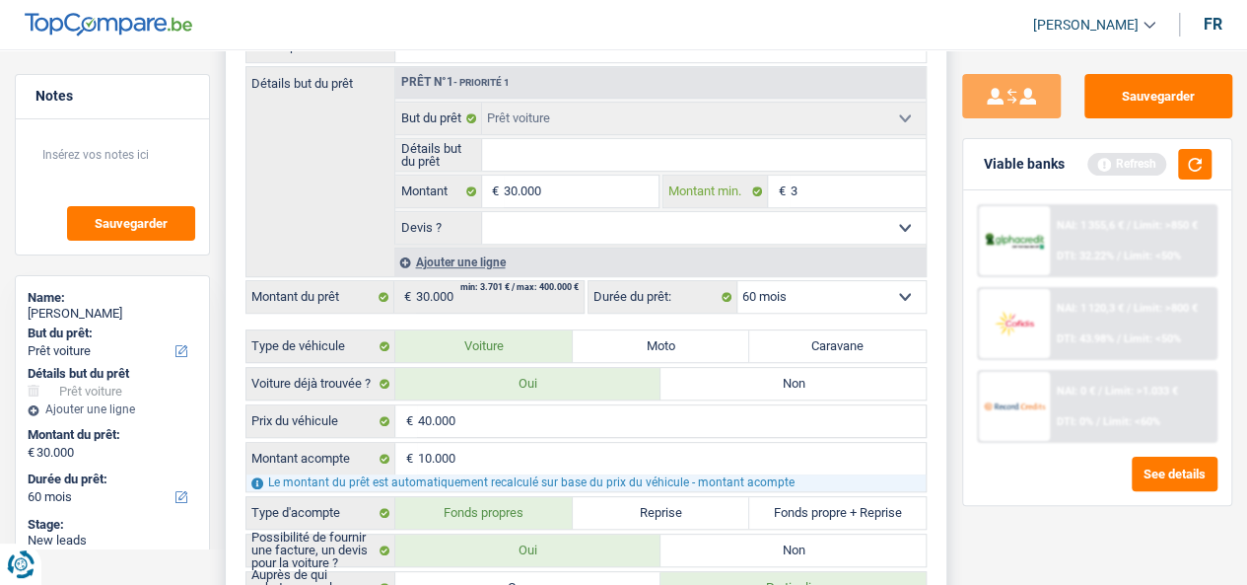
type input "30"
type input "300"
type input "3.000"
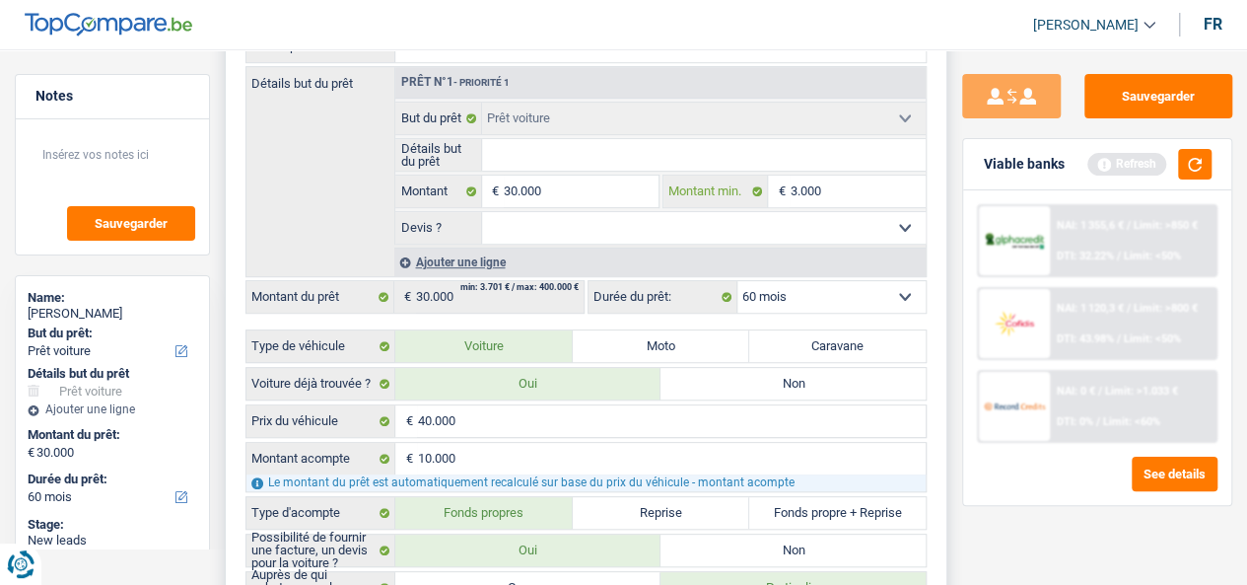
type input "30.000"
click at [637, 152] on input "Détails but du prêt" at bounding box center [704, 155] width 444 height 32
type input "A"
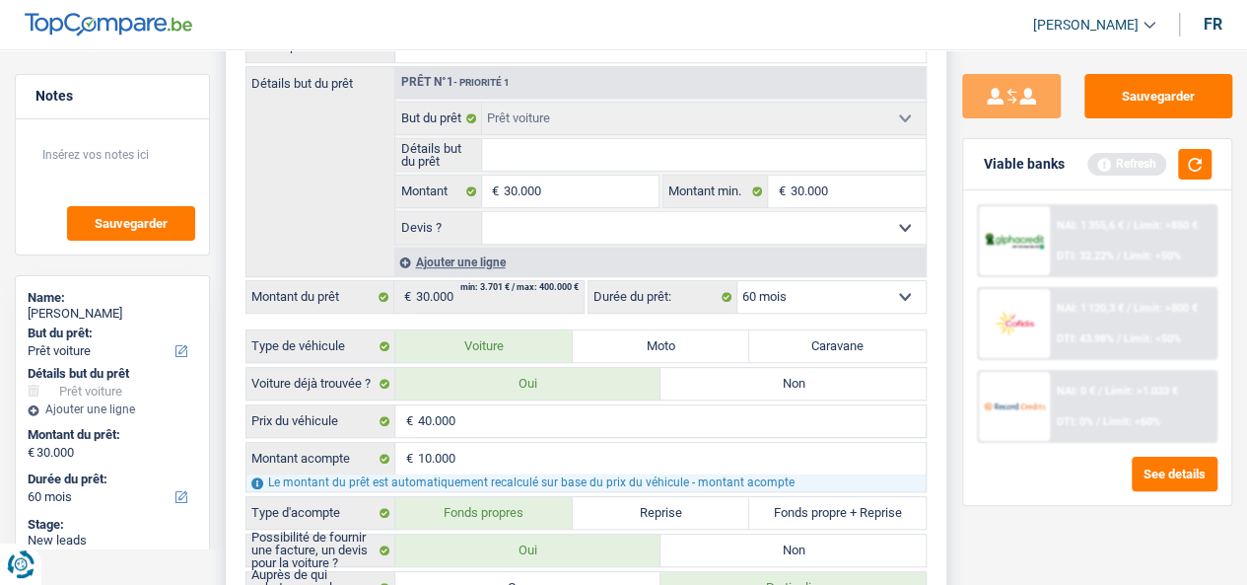
type input "A"
type input "AC"
type input "ACH"
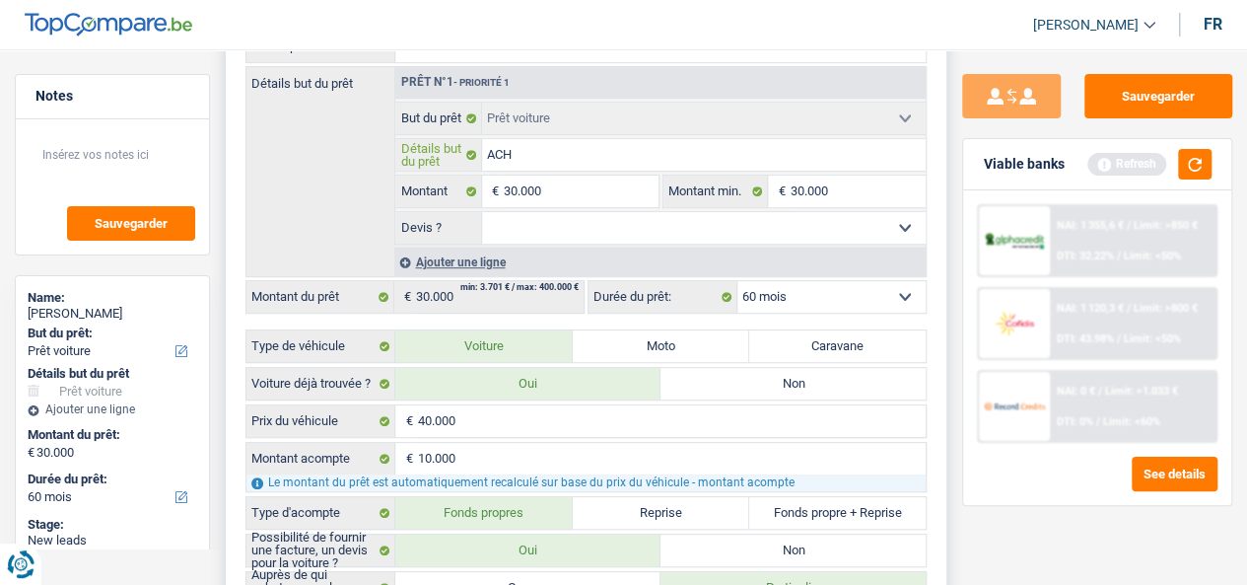
type input "ACHE"
type input "ACHET"
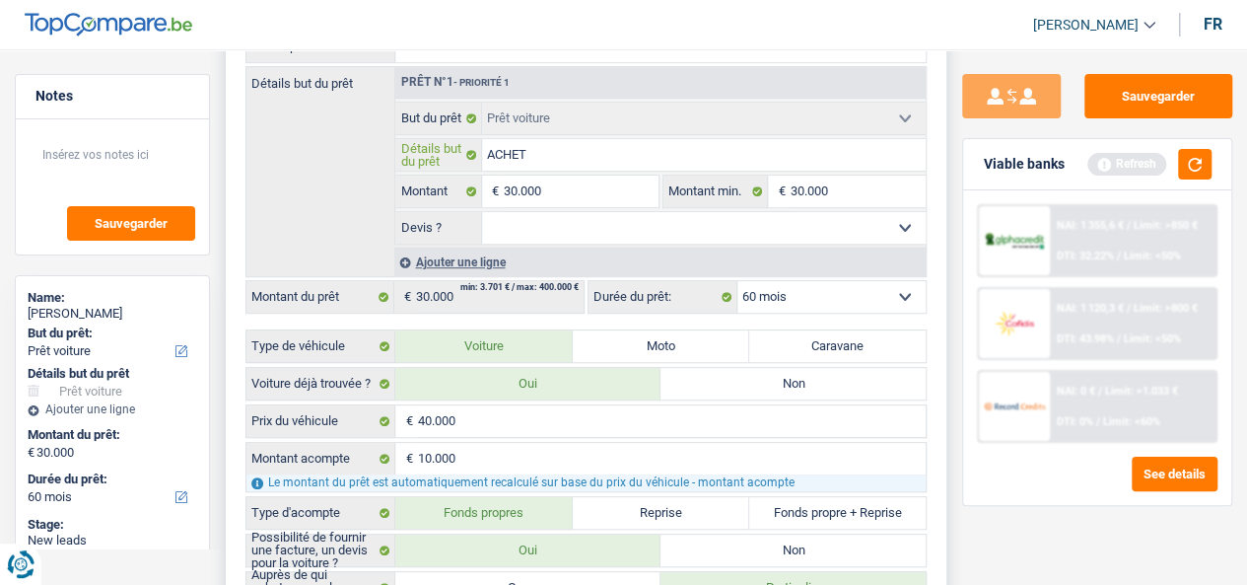
type input "ACHET"
click at [569, 234] on select "Oui Non Non répondu Sélectionner une option" at bounding box center [704, 228] width 444 height 32
select select "yes"
click at [482, 216] on select "Oui Non Non répondu Sélectionner une option" at bounding box center [704, 228] width 444 height 32
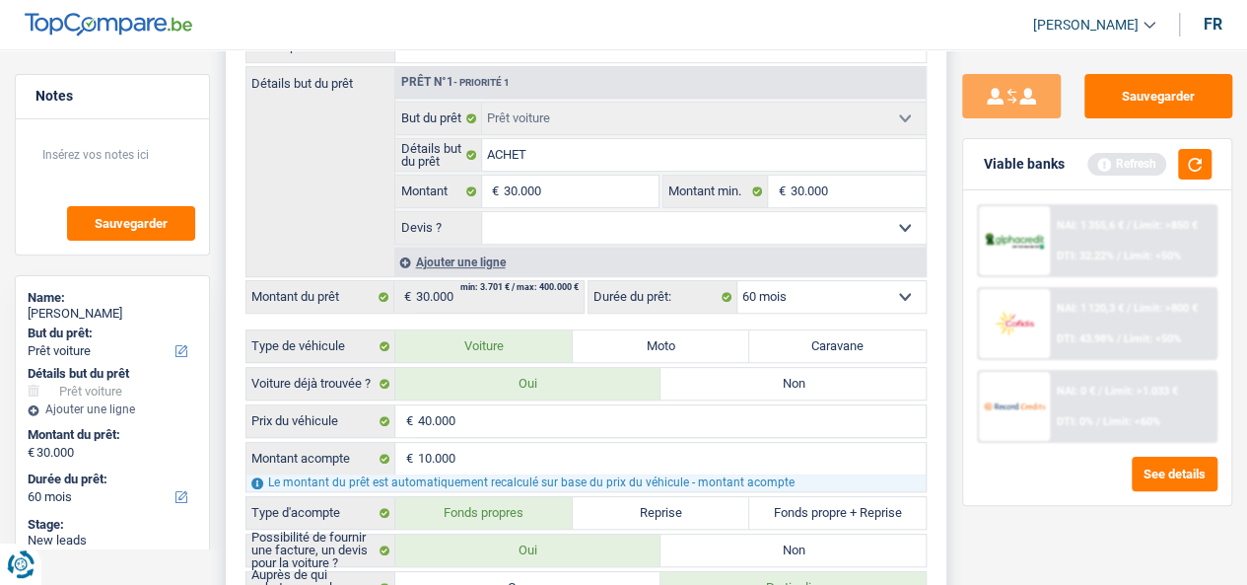
select select "yes"
click at [581, 171] on input "ACHET" at bounding box center [704, 155] width 444 height 32
type input "ACHET"
type input "ACHE"
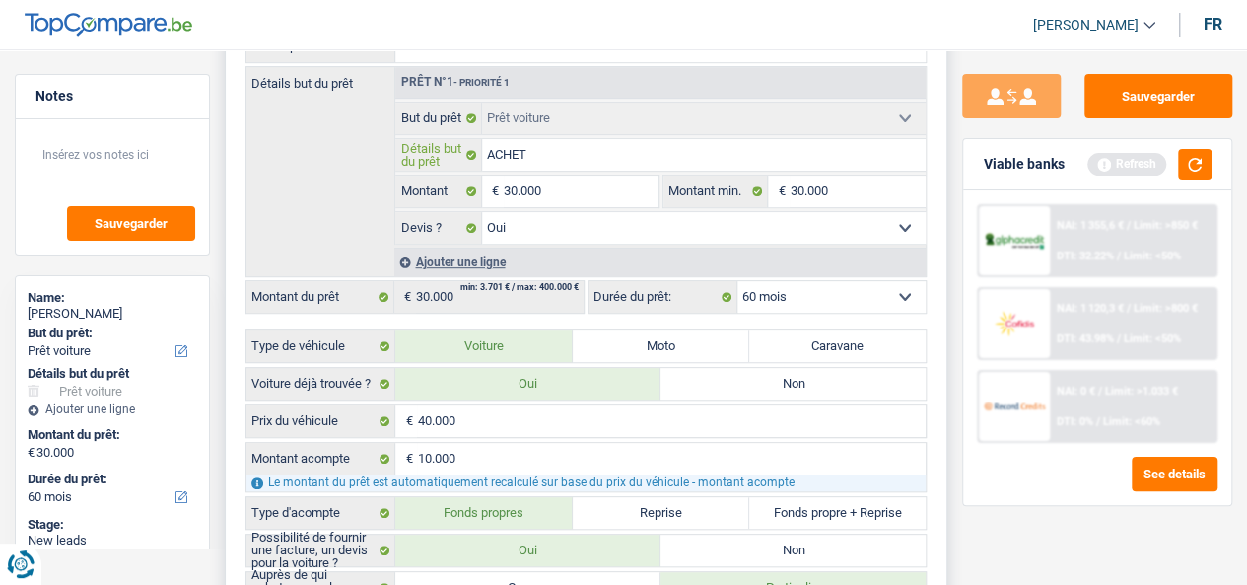
type input "ACHE"
type input "ACH"
type input "ACHA"
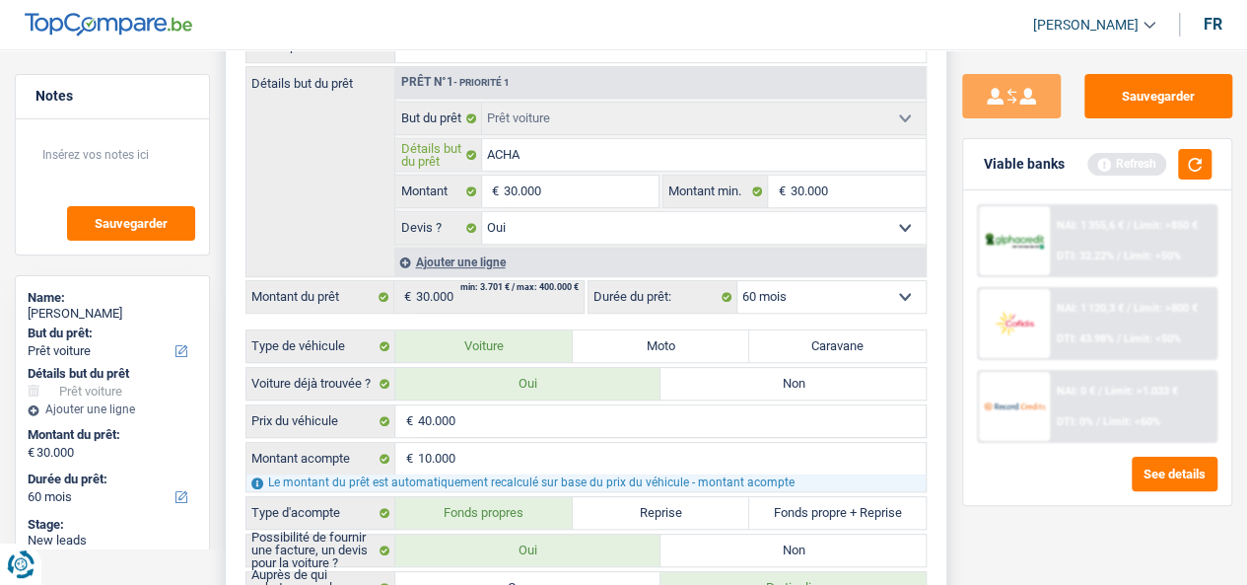
type input "ACHAT"
type input "ACHAT B"
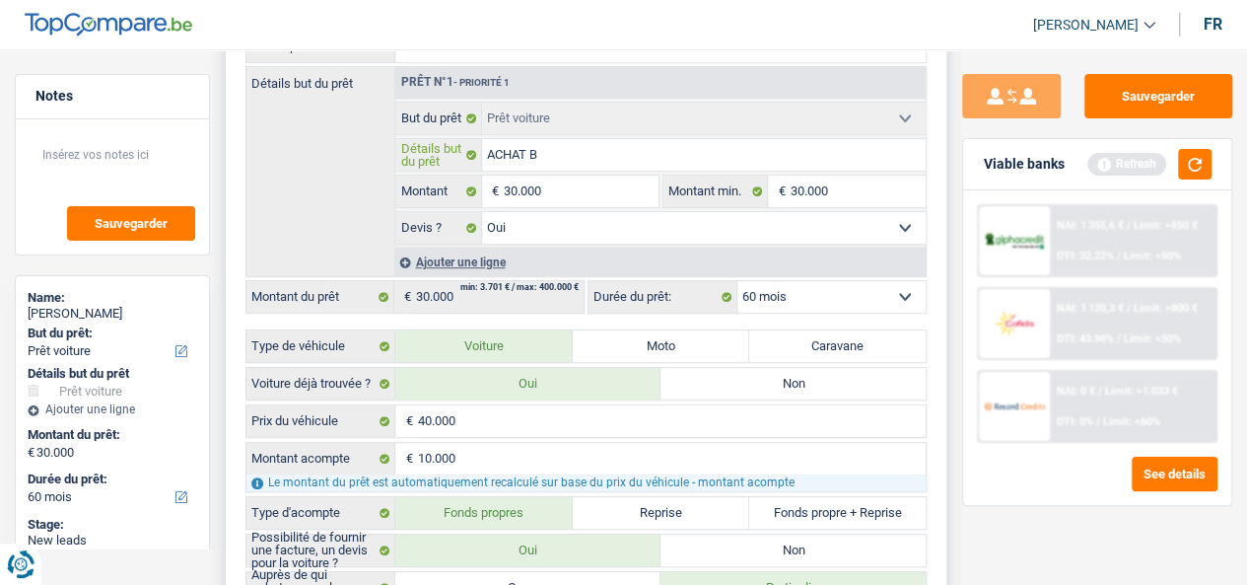
type input "ACHAT B"
type input "ACHAT BM"
type input "ACHAT BMW"
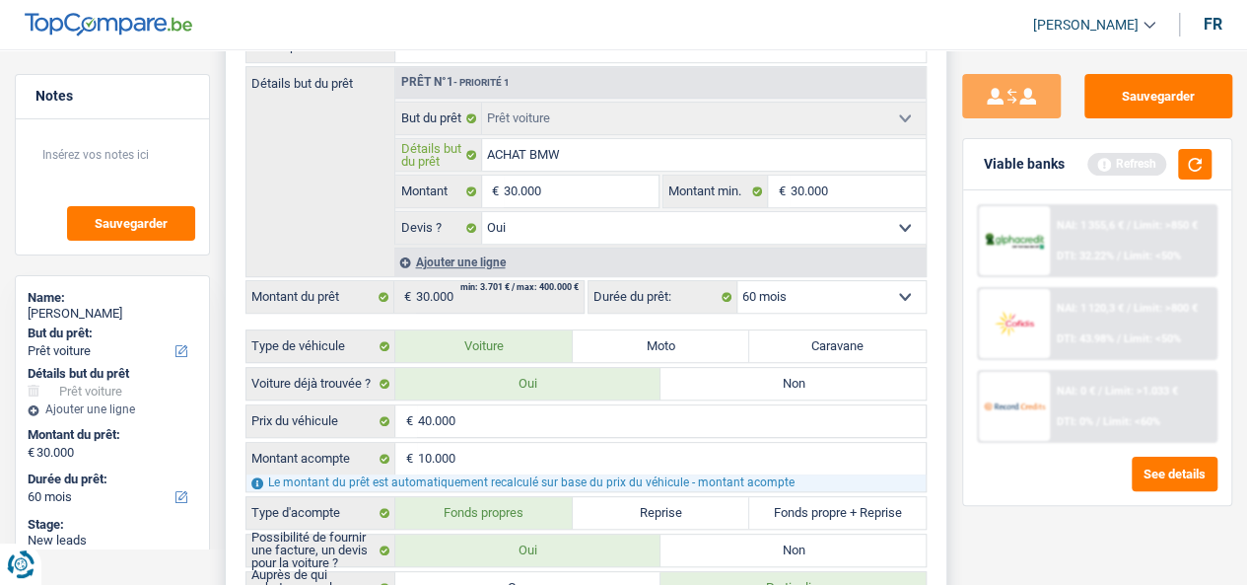
type input "ACHAT BMW"
type input "ACHAT BMW S"
type input "ACHAT BMW SE"
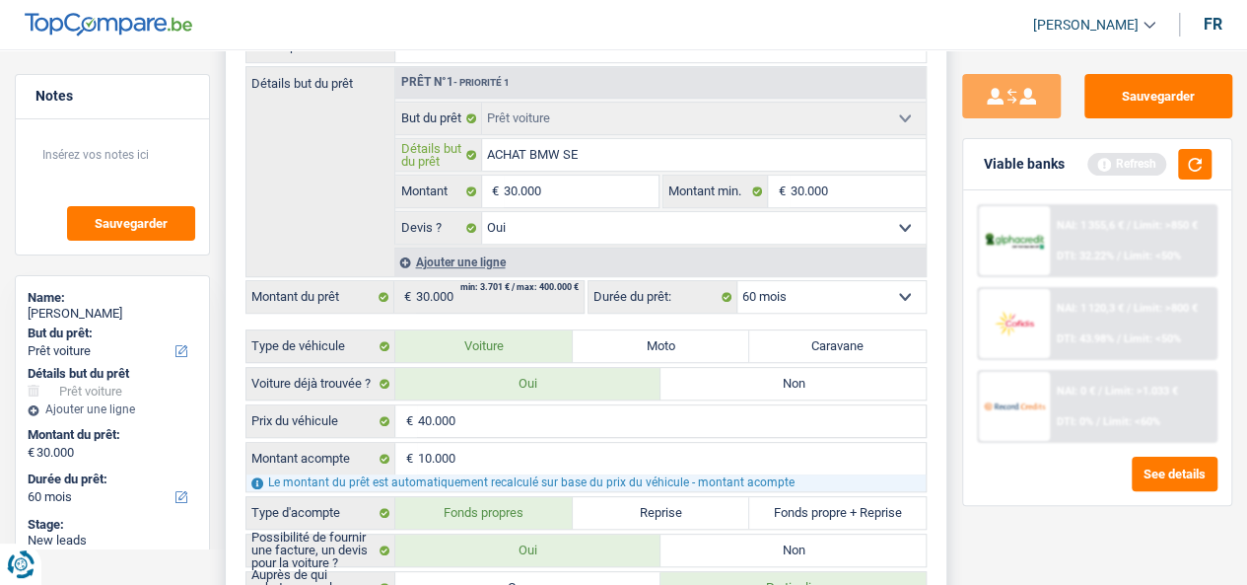
type input "ACHAT BMW SE"
type input "ACHAT BMW SER"
type input "ACHAT BMW SERI"
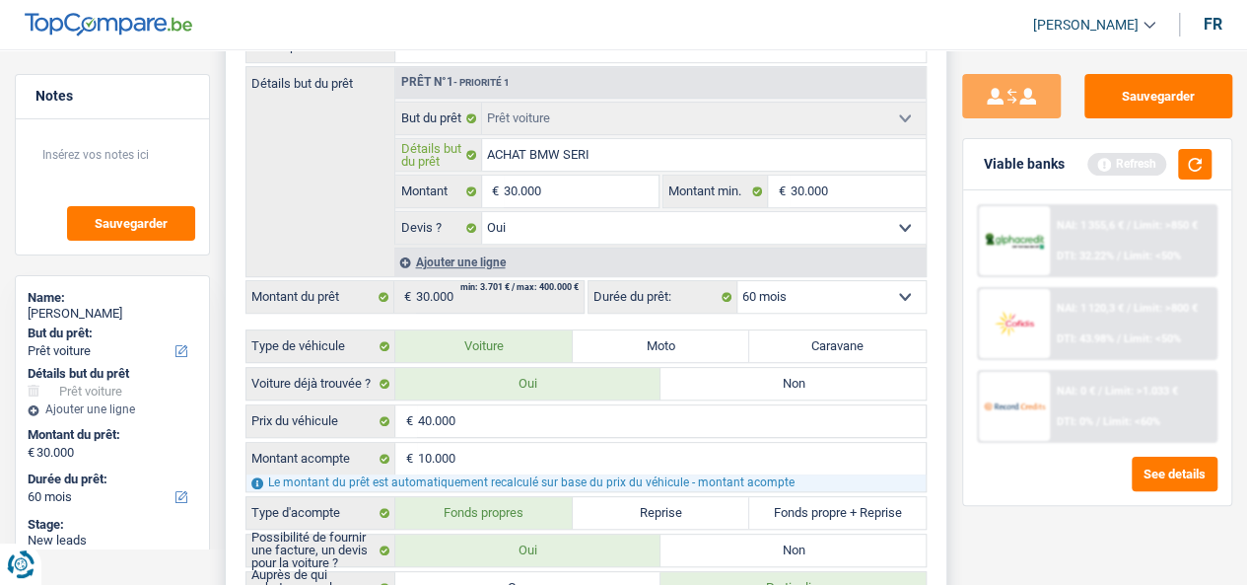
type input "ACHAT BMW SERIE"
type input "ACHAT BMW SERIE 6"
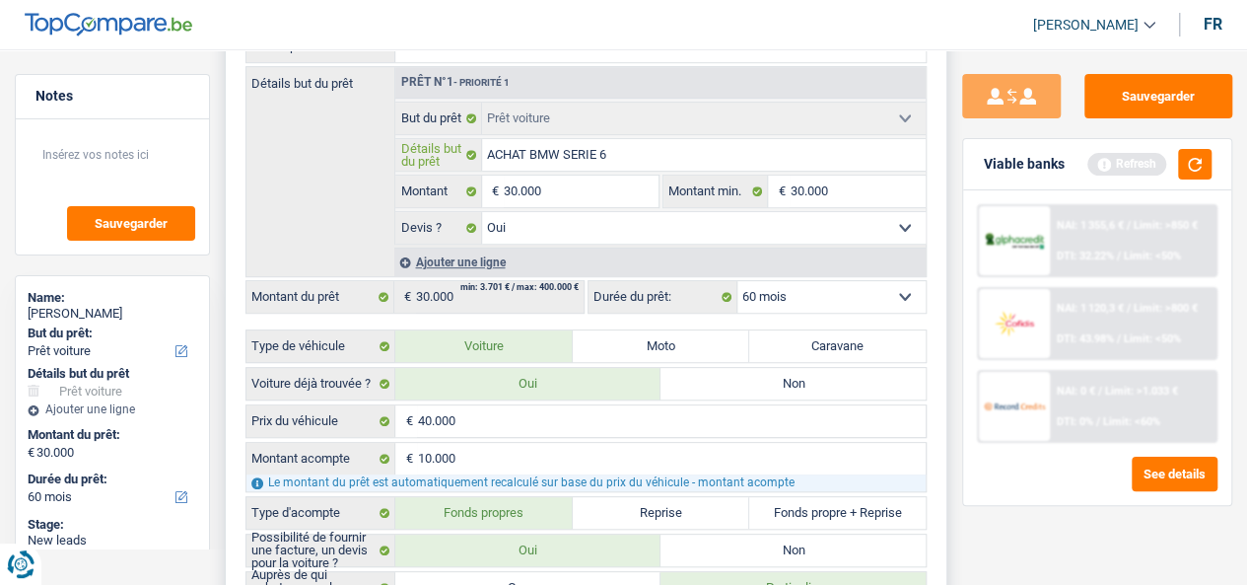
type input "ACHAT BMW SERIE 6"
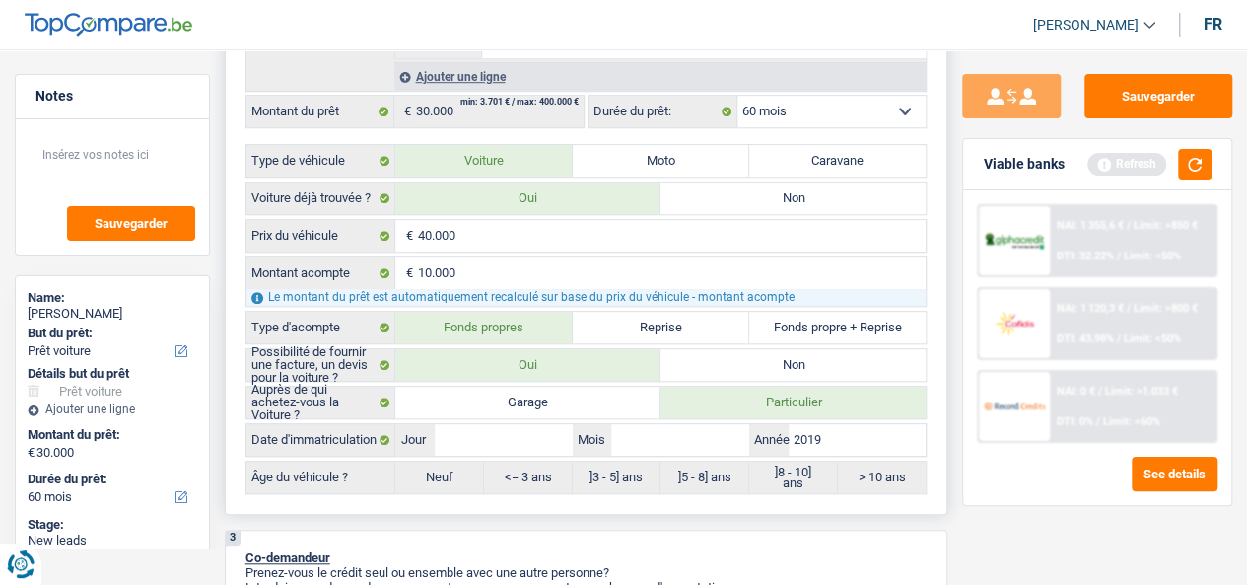
scroll to position [585, 0]
type input "ACHAT BMW SERIE 6"
click at [1182, 170] on button "button" at bounding box center [1195, 164] width 34 height 31
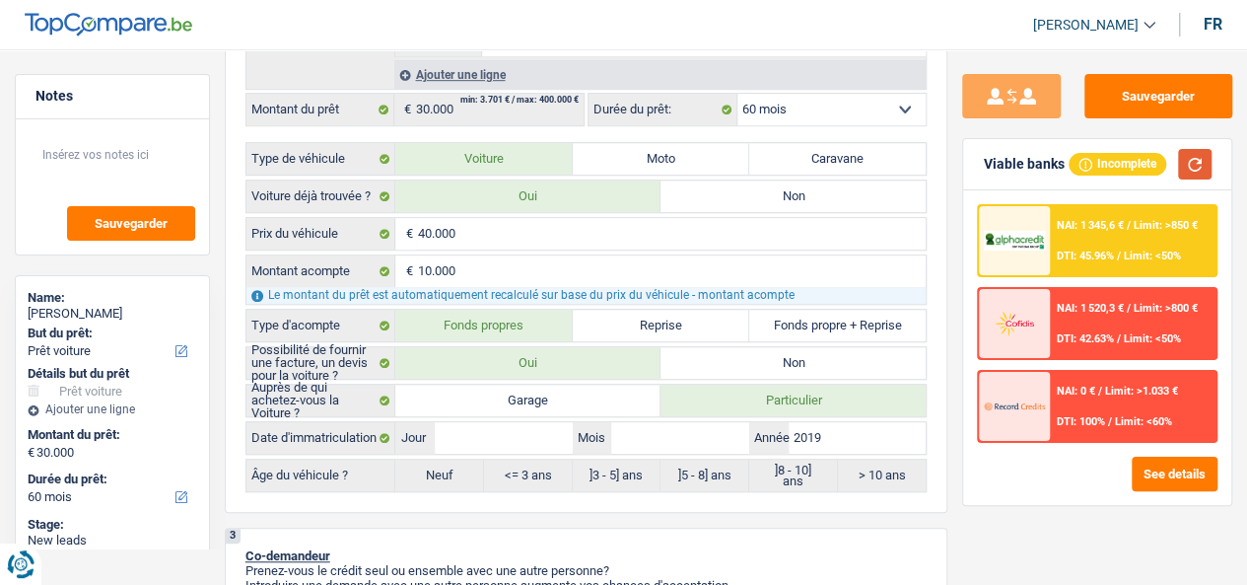
scroll to position [597, 0]
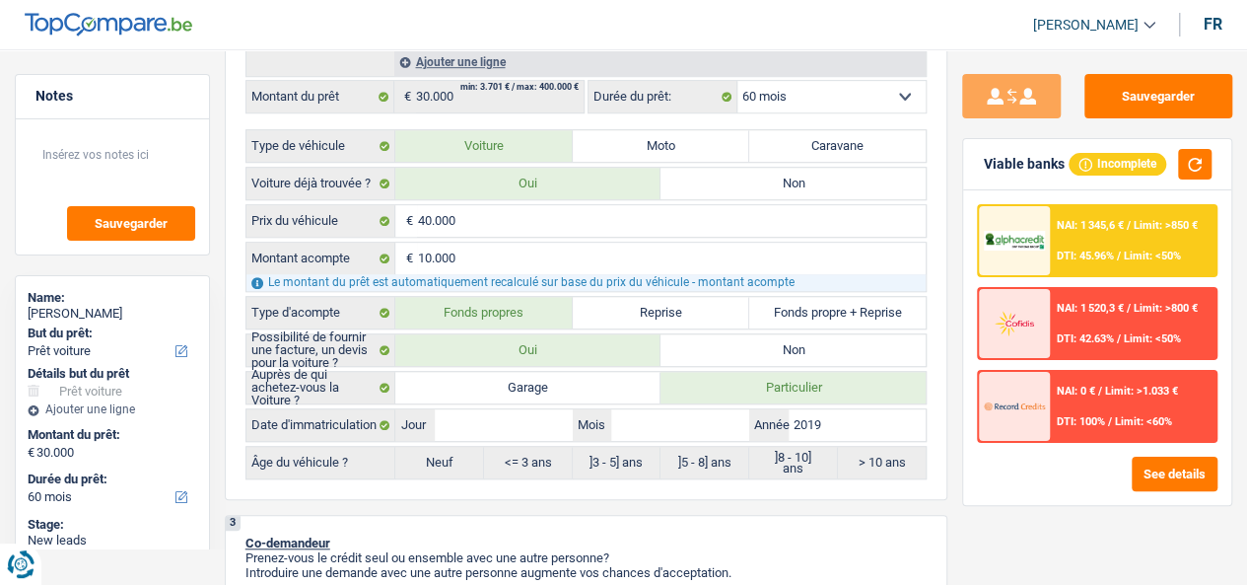
click at [1008, 212] on div at bounding box center [1014, 240] width 71 height 69
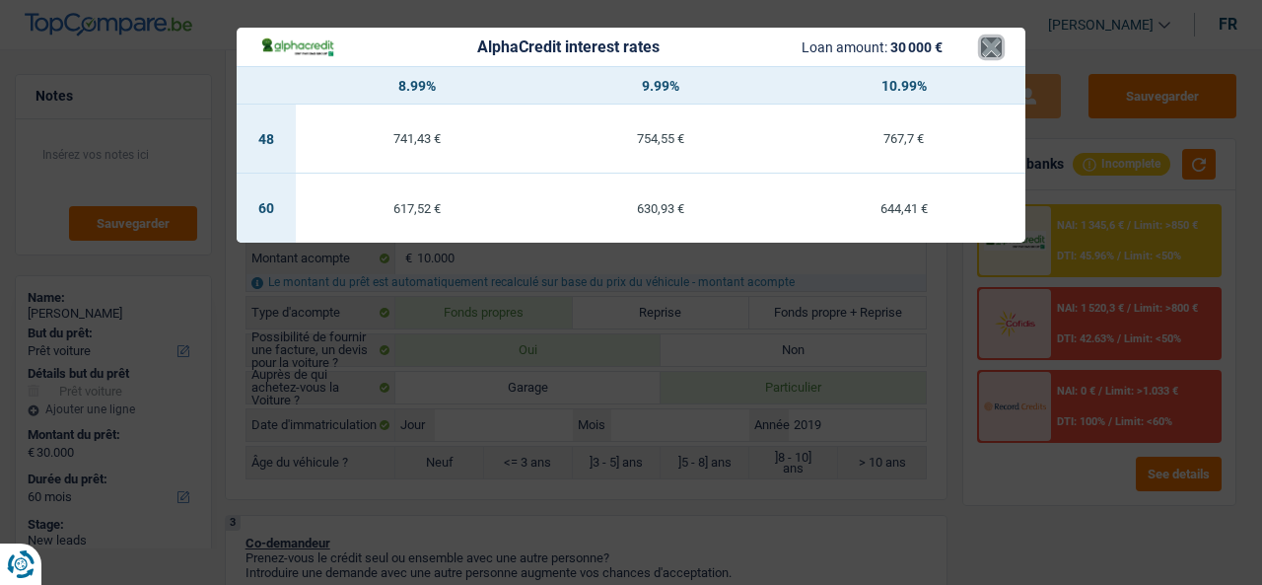
click at [983, 52] on button "×" at bounding box center [991, 47] width 21 height 20
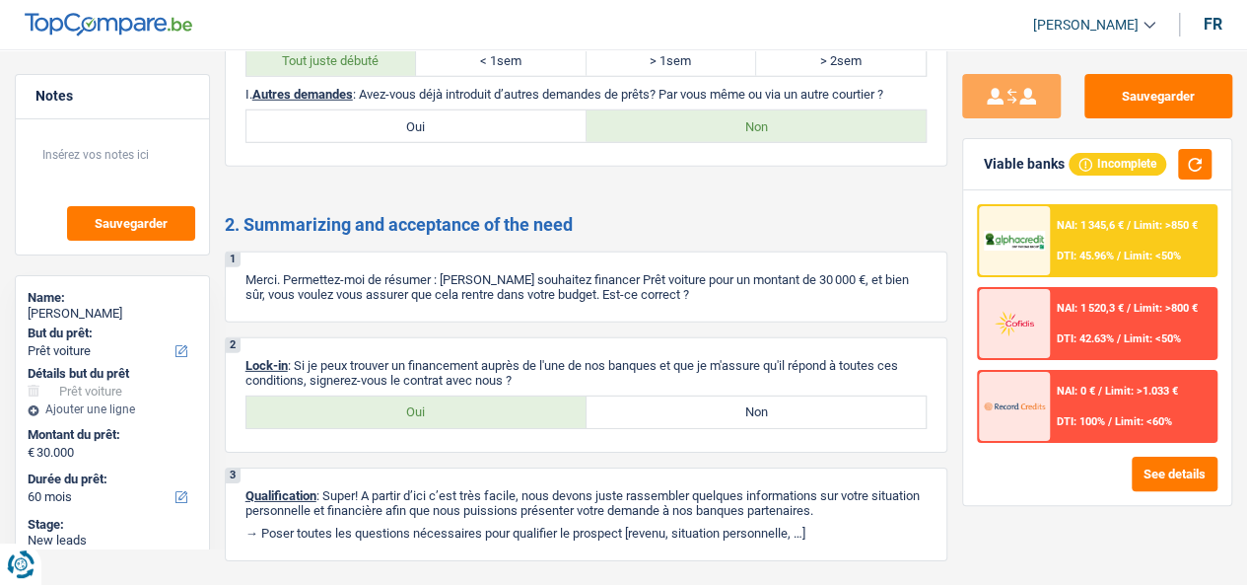
scroll to position [2928, 0]
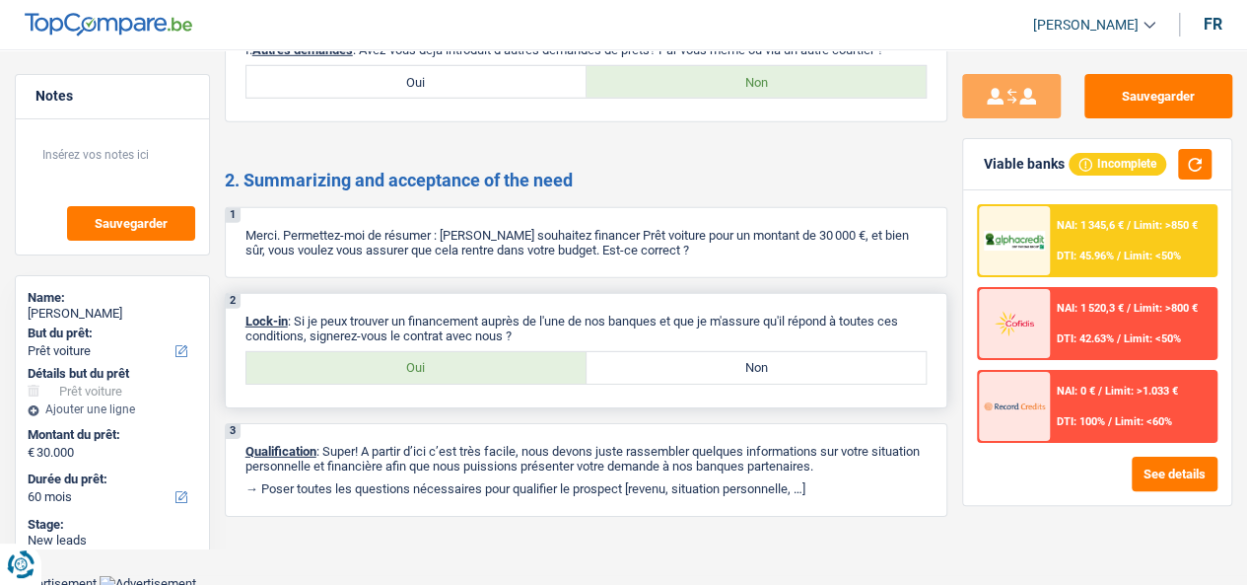
click at [448, 356] on label "Oui" at bounding box center [416, 368] width 340 height 32
click at [448, 356] on input "Oui" at bounding box center [416, 368] width 340 height 32
radio input "true"
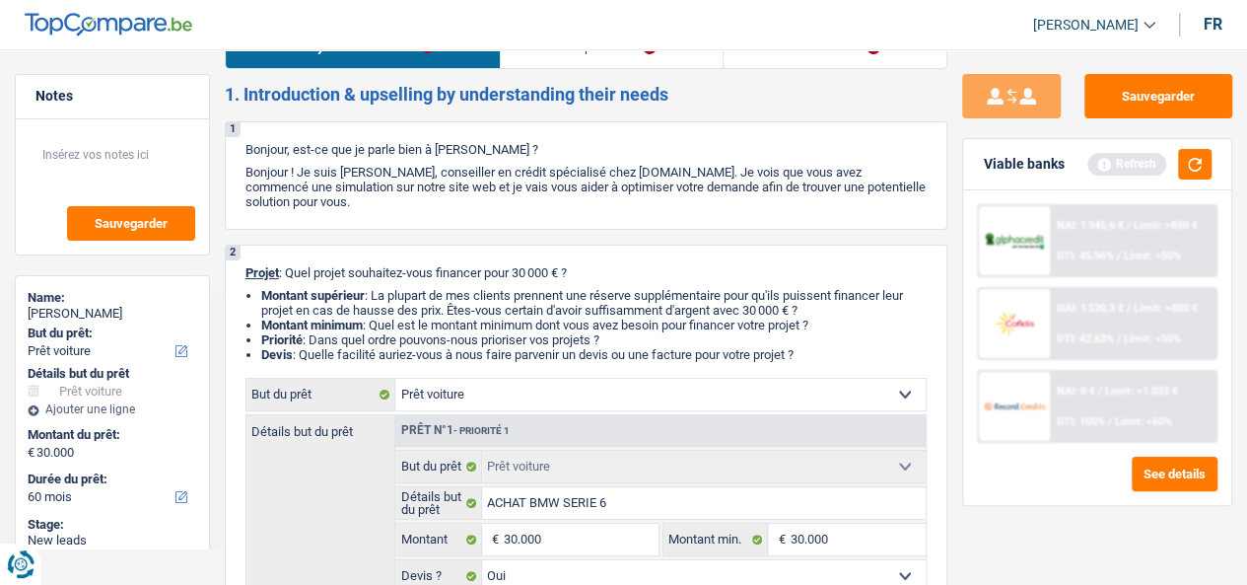
scroll to position [0, 0]
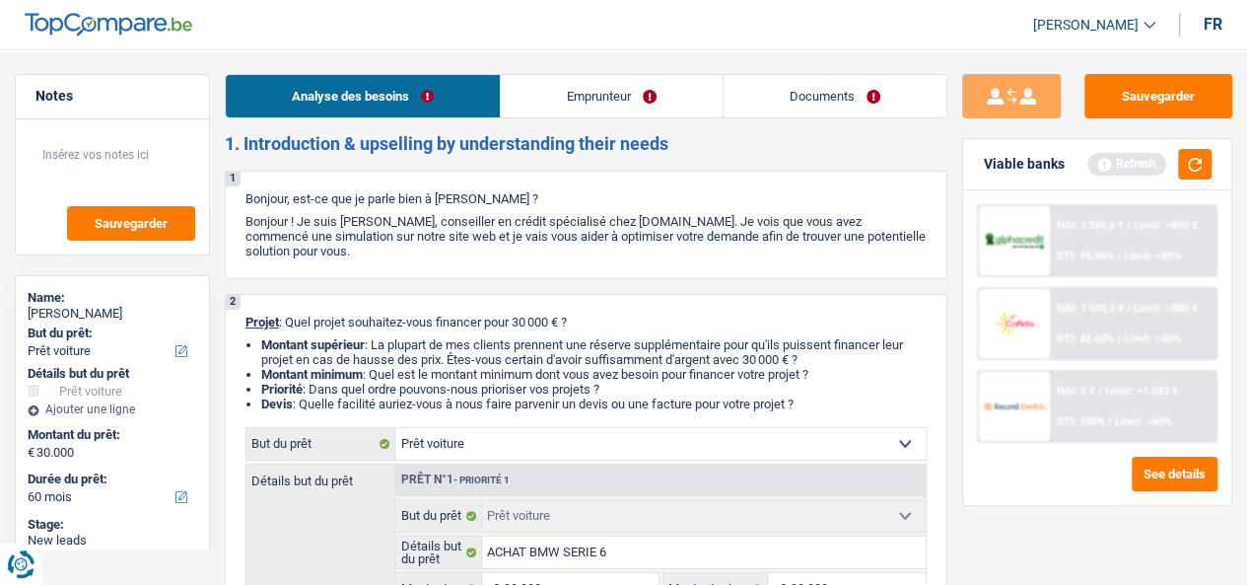
click at [617, 89] on link "Emprunteur" at bounding box center [612, 96] width 222 height 42
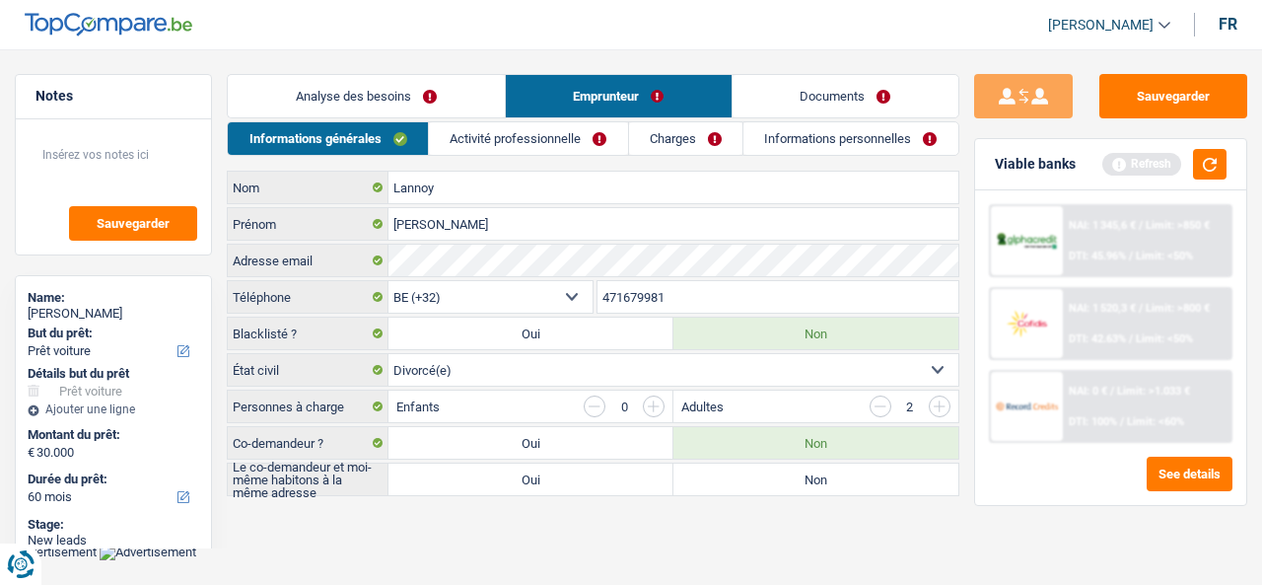
click at [418, 410] on div "Enfants 0" at bounding box center [530, 406] width 284 height 32
click at [363, 91] on link "Analyse des besoins" at bounding box center [366, 96] width 276 height 42
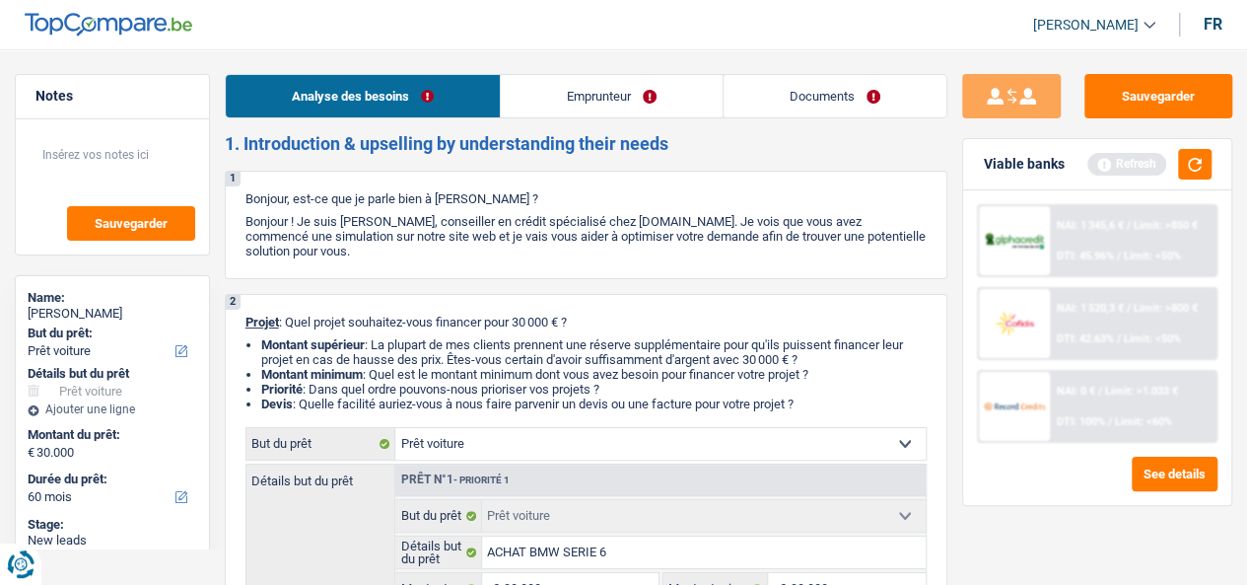
click at [592, 90] on link "Emprunteur" at bounding box center [612, 96] width 222 height 42
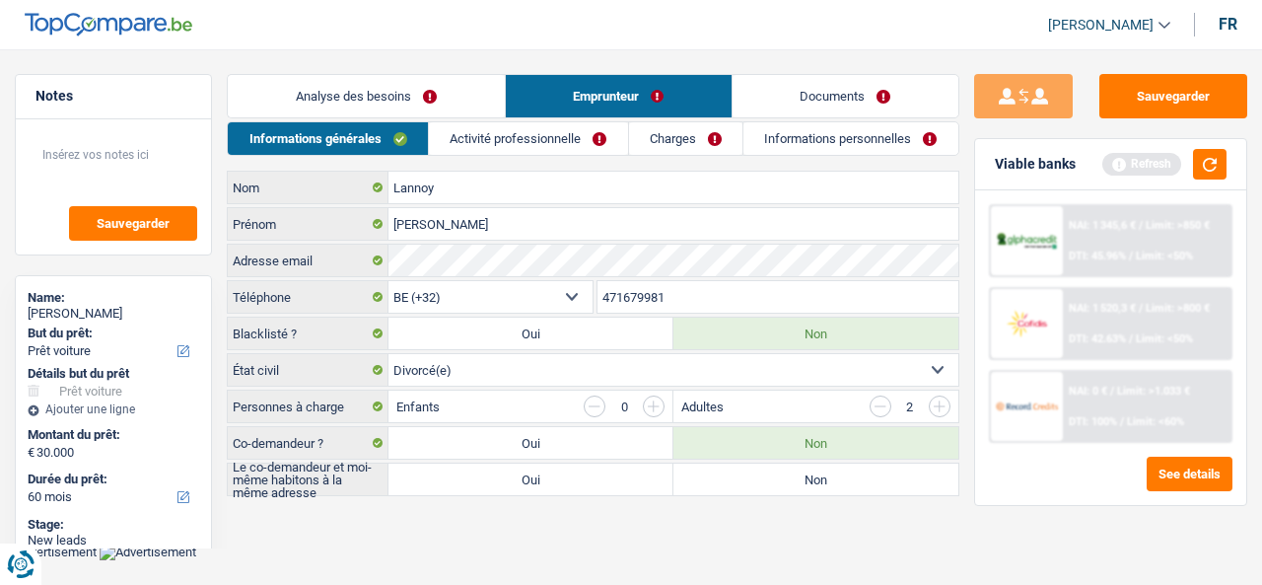
click at [493, 93] on link "Analyse des besoins" at bounding box center [366, 96] width 276 height 42
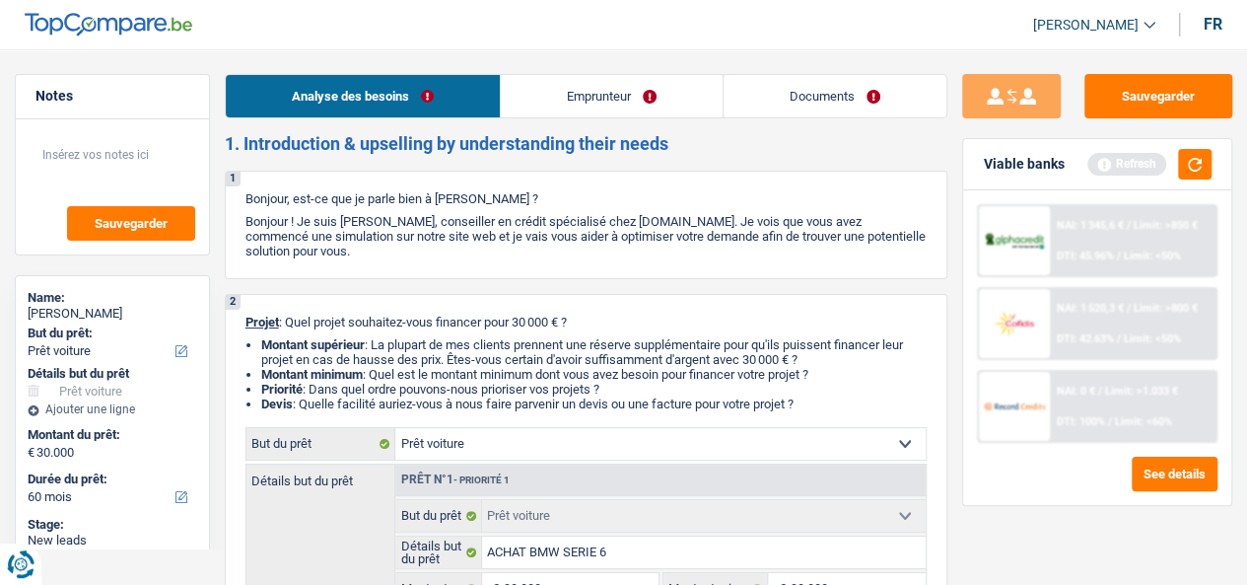
click at [588, 94] on link "Emprunteur" at bounding box center [612, 96] width 222 height 42
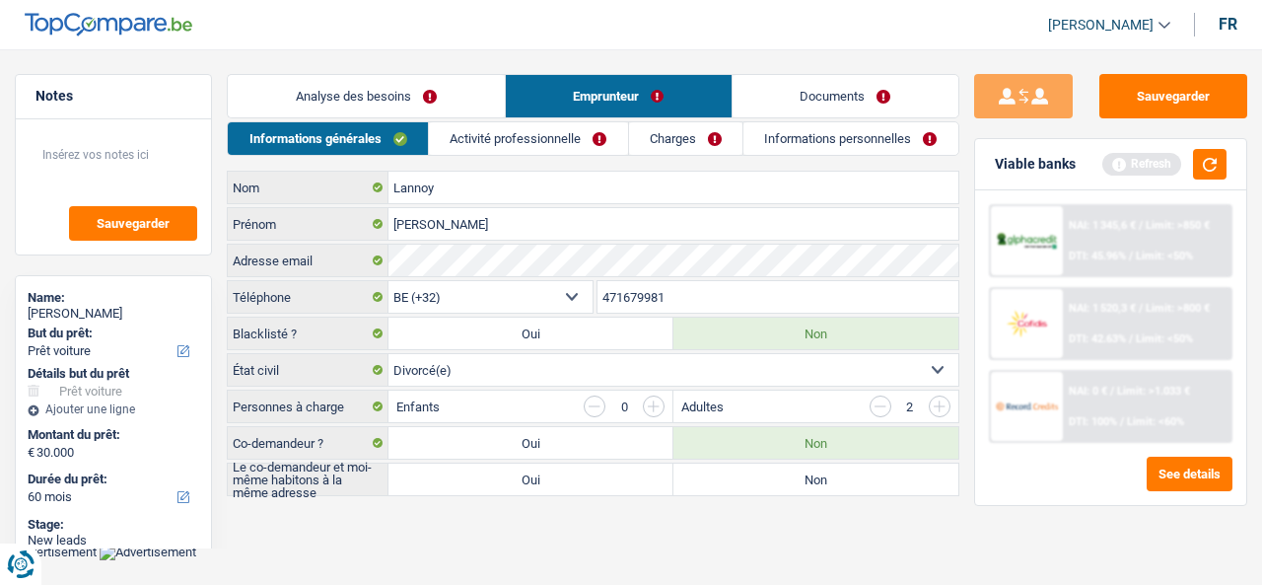
click at [463, 88] on link "Analyse des besoins" at bounding box center [366, 96] width 276 height 42
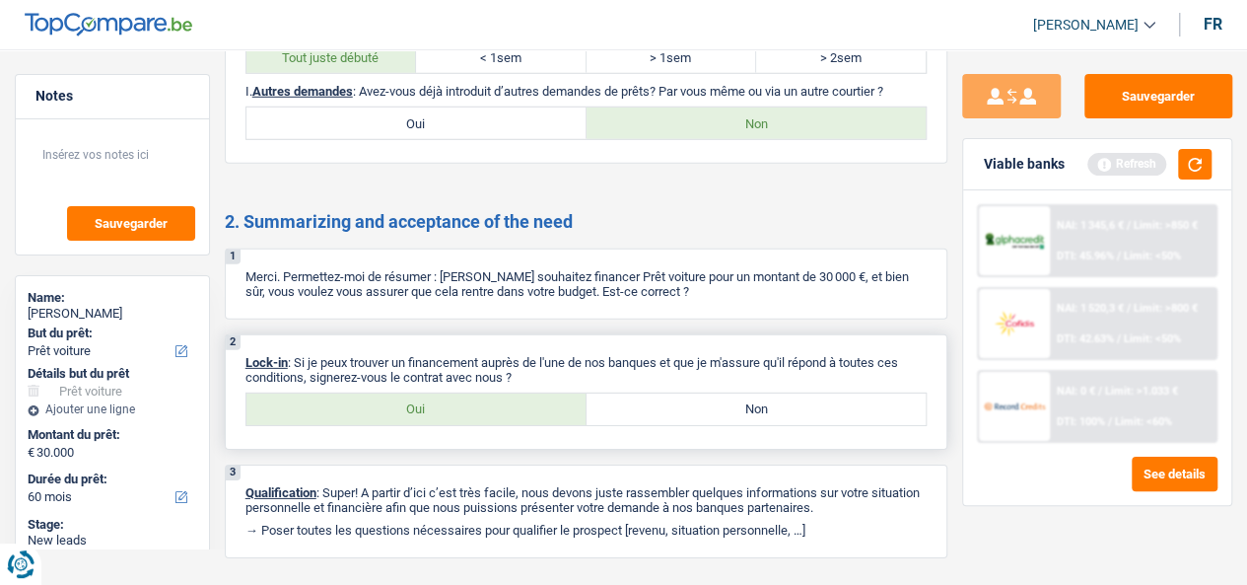
scroll to position [2928, 0]
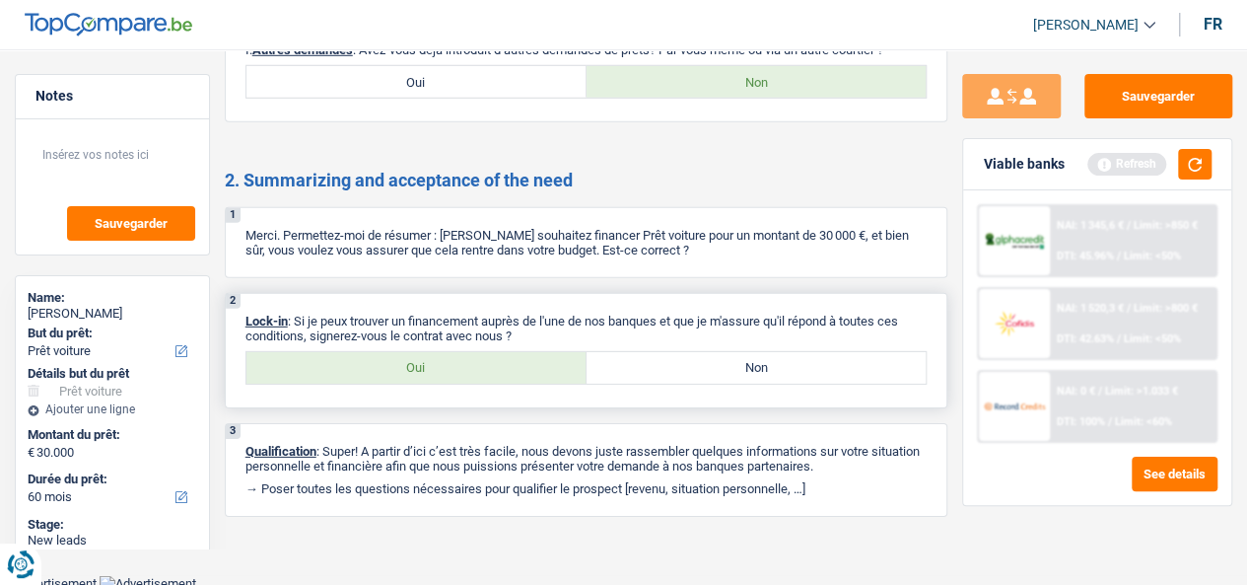
click at [428, 366] on label "Oui" at bounding box center [416, 368] width 340 height 32
click at [428, 366] on input "Oui" at bounding box center [416, 368] width 340 height 32
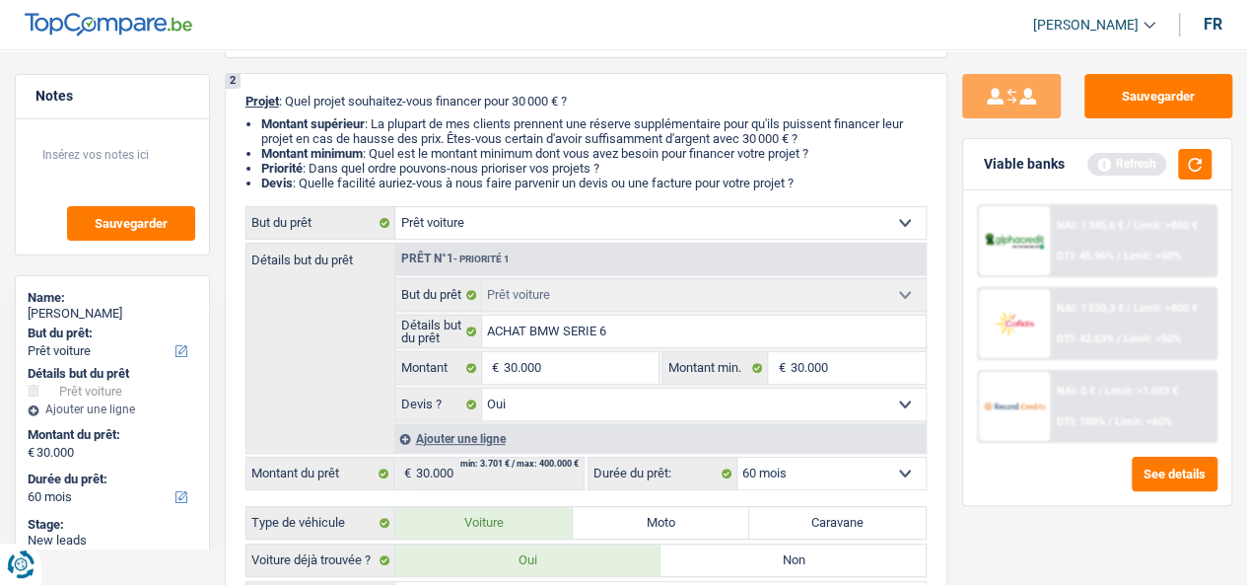
scroll to position [0, 0]
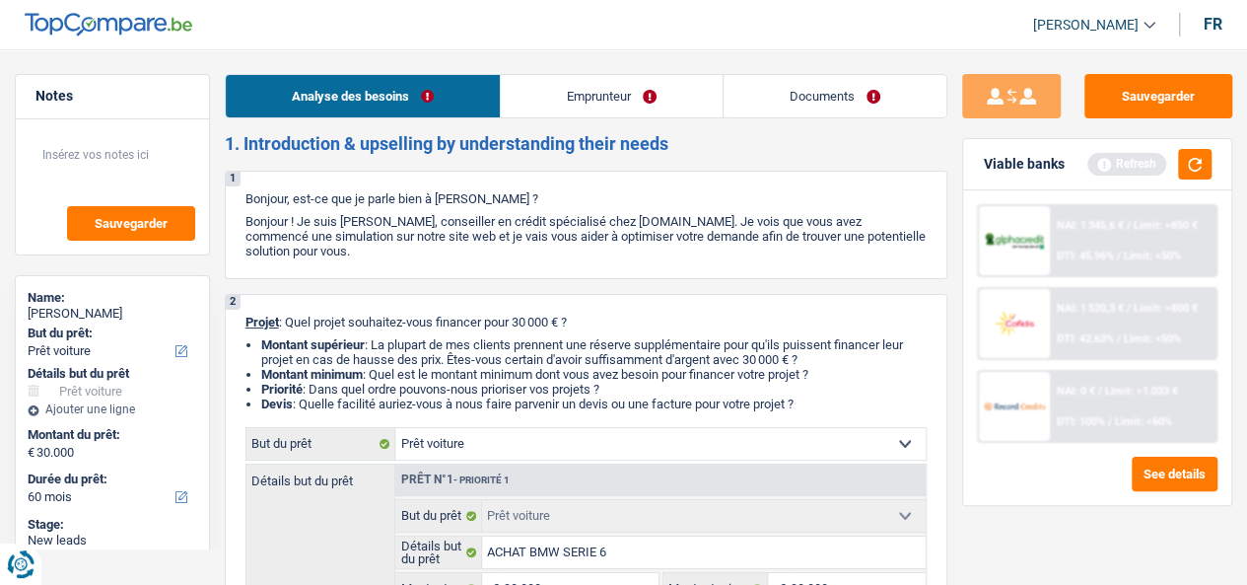
click at [550, 92] on link "Emprunteur" at bounding box center [612, 96] width 222 height 42
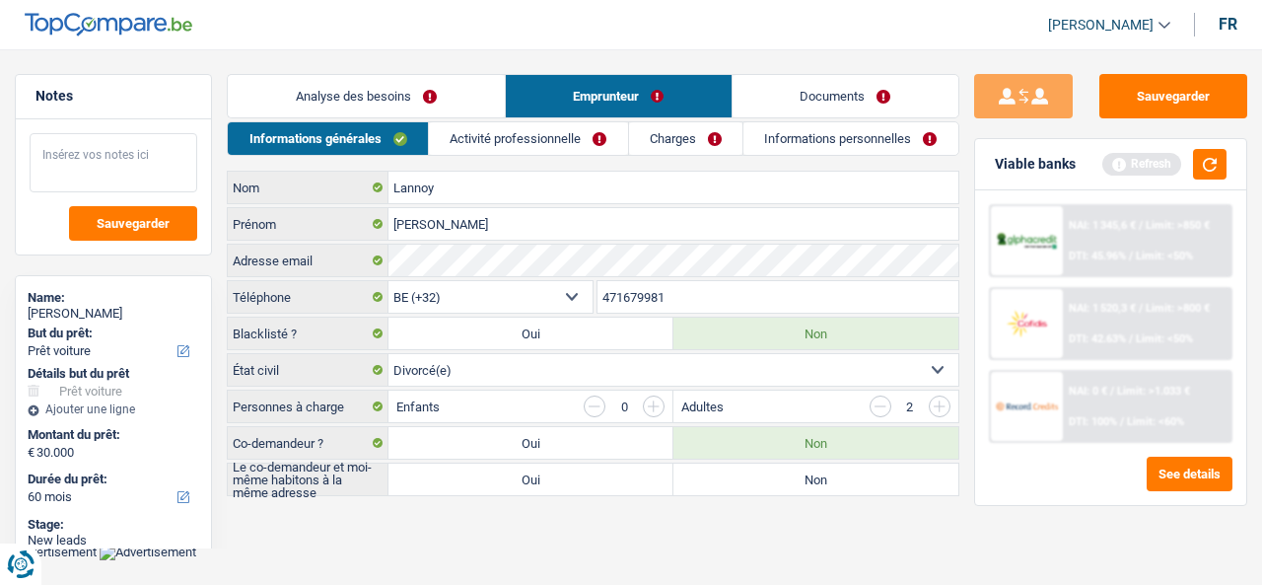
click at [143, 175] on textarea at bounding box center [114, 162] width 168 height 59
click at [525, 148] on link "Activité professionnelle" at bounding box center [528, 138] width 199 height 33
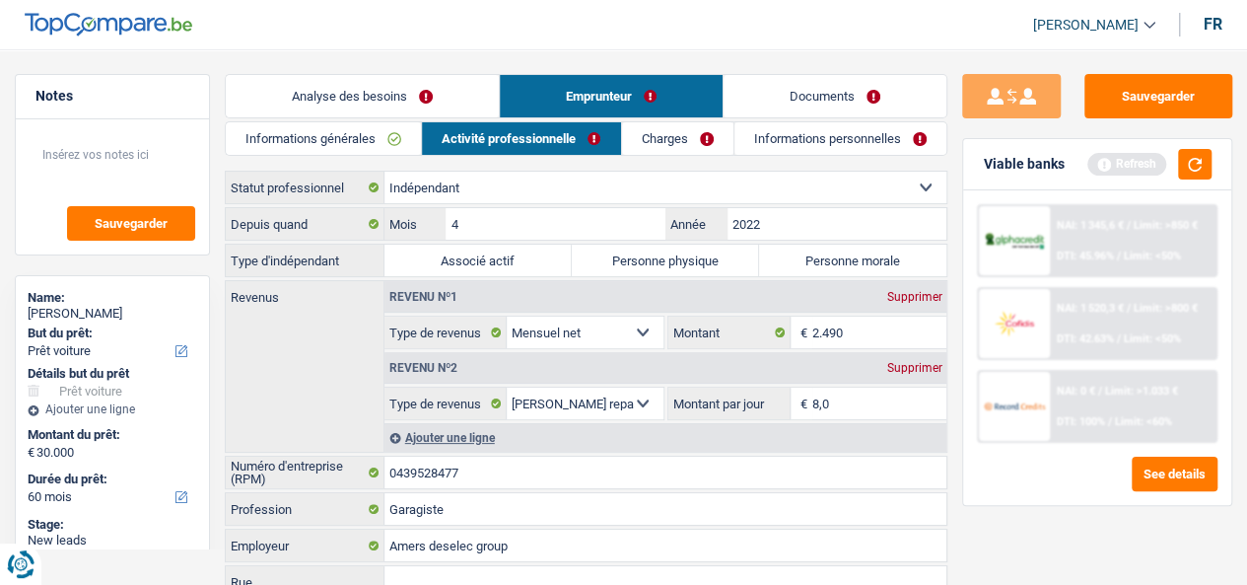
click at [668, 139] on link "Charges" at bounding box center [677, 138] width 111 height 33
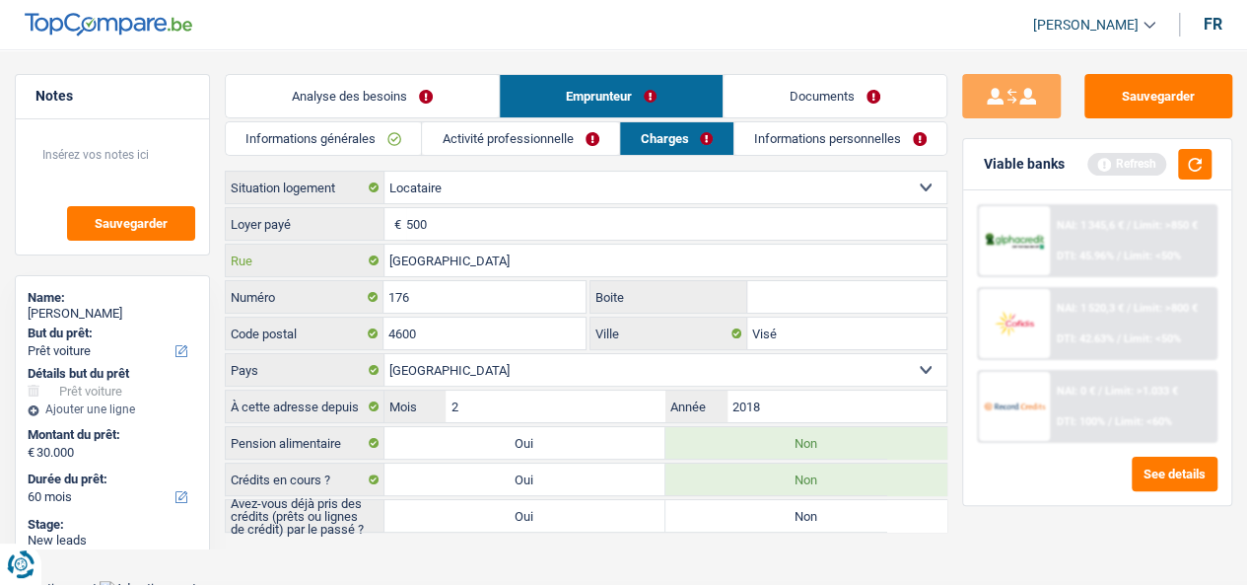
click at [552, 253] on input "[GEOGRAPHIC_DATA]" at bounding box center [666, 261] width 563 height 32
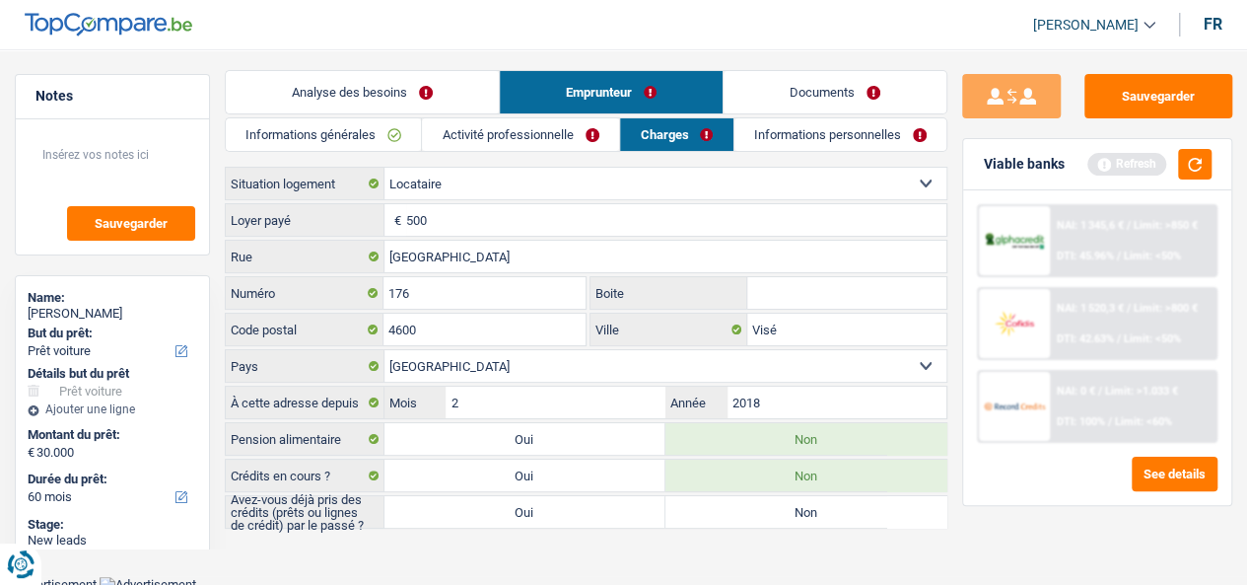
click at [805, 132] on link "Informations personnelles" at bounding box center [841, 134] width 213 height 33
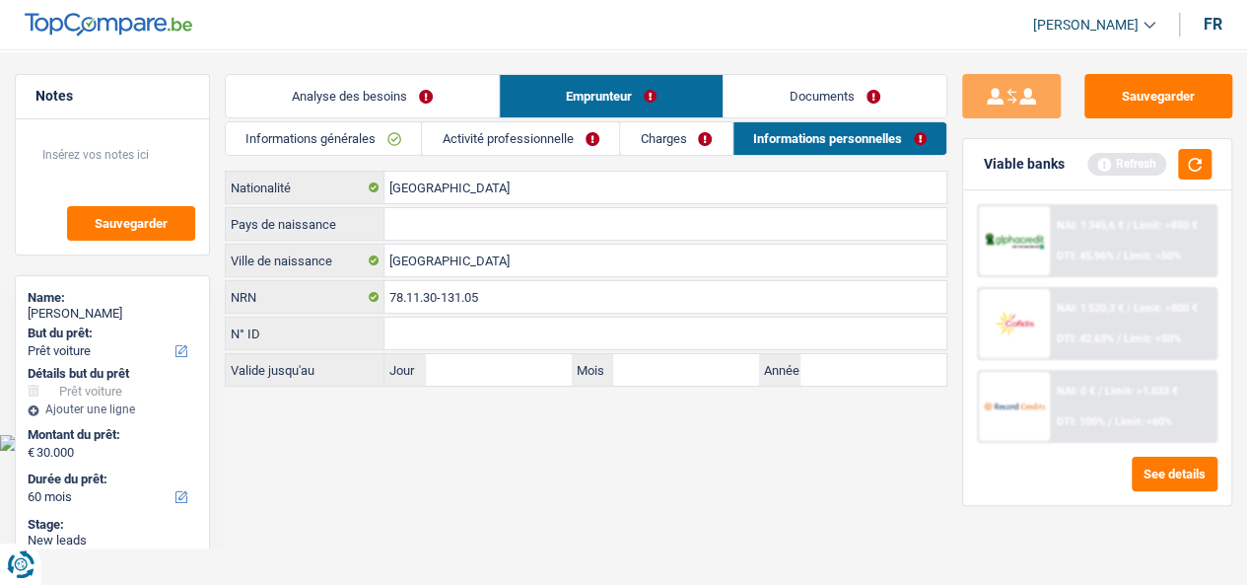
scroll to position [0, 0]
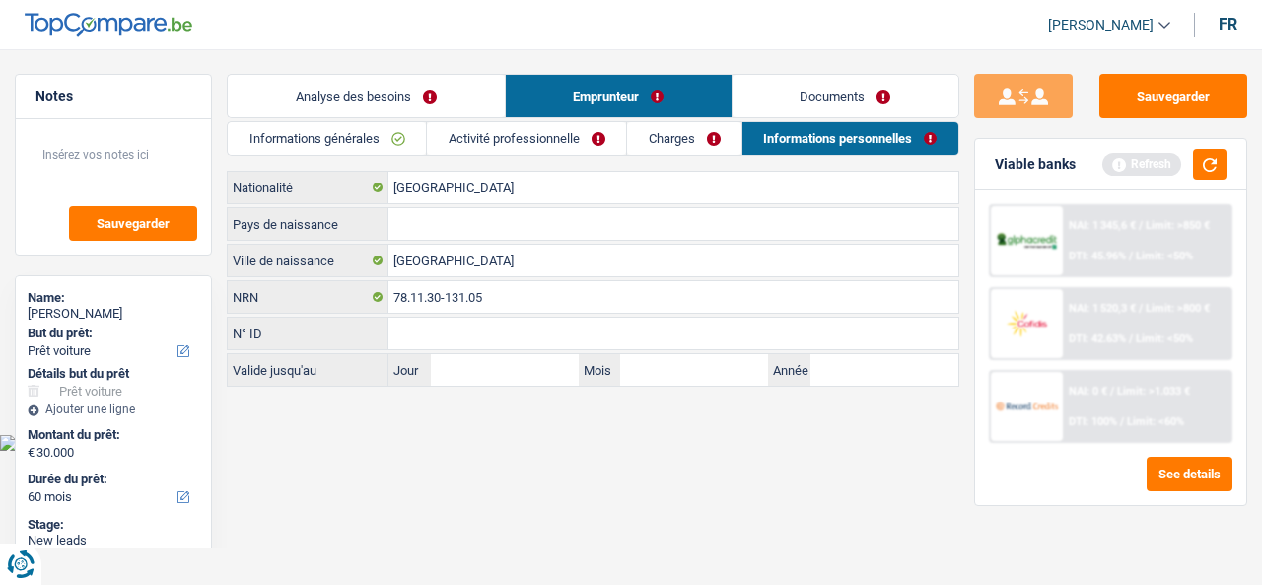
click at [392, 84] on link "Analyse des besoins" at bounding box center [366, 96] width 276 height 42
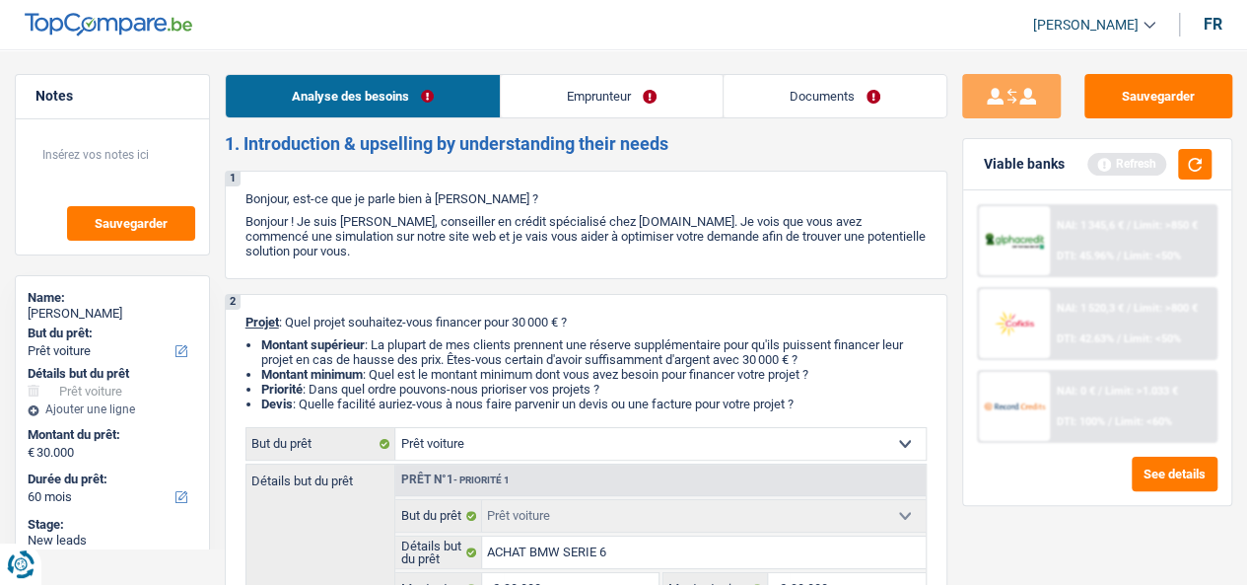
click at [597, 96] on link "Emprunteur" at bounding box center [612, 96] width 222 height 42
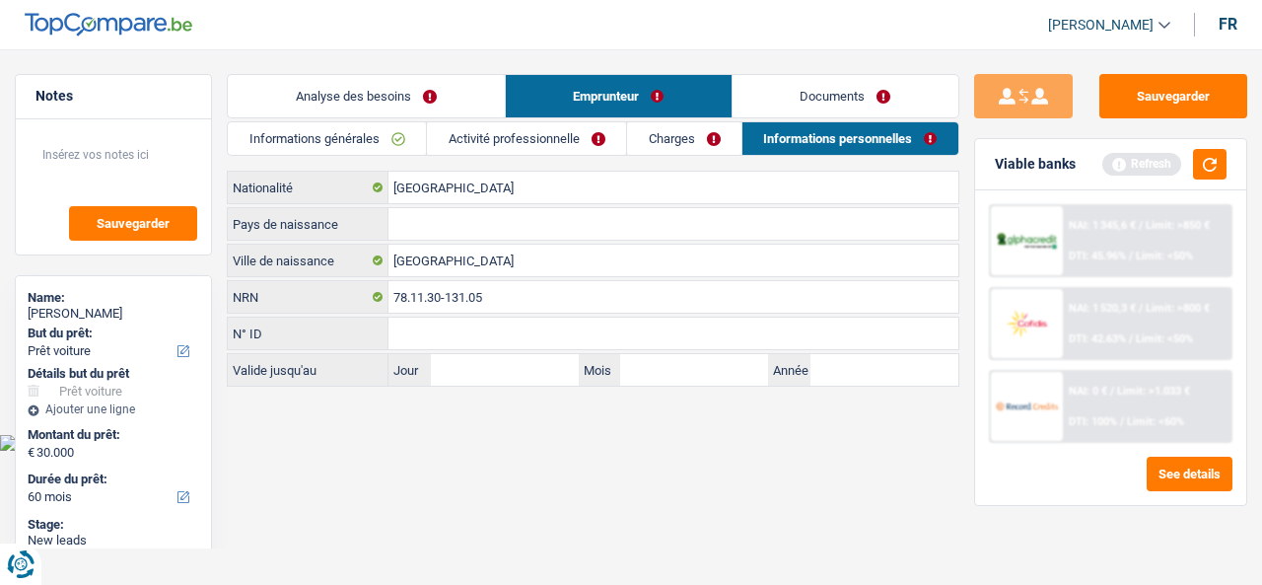
click at [442, 87] on link "Analyse des besoins" at bounding box center [366, 96] width 276 height 42
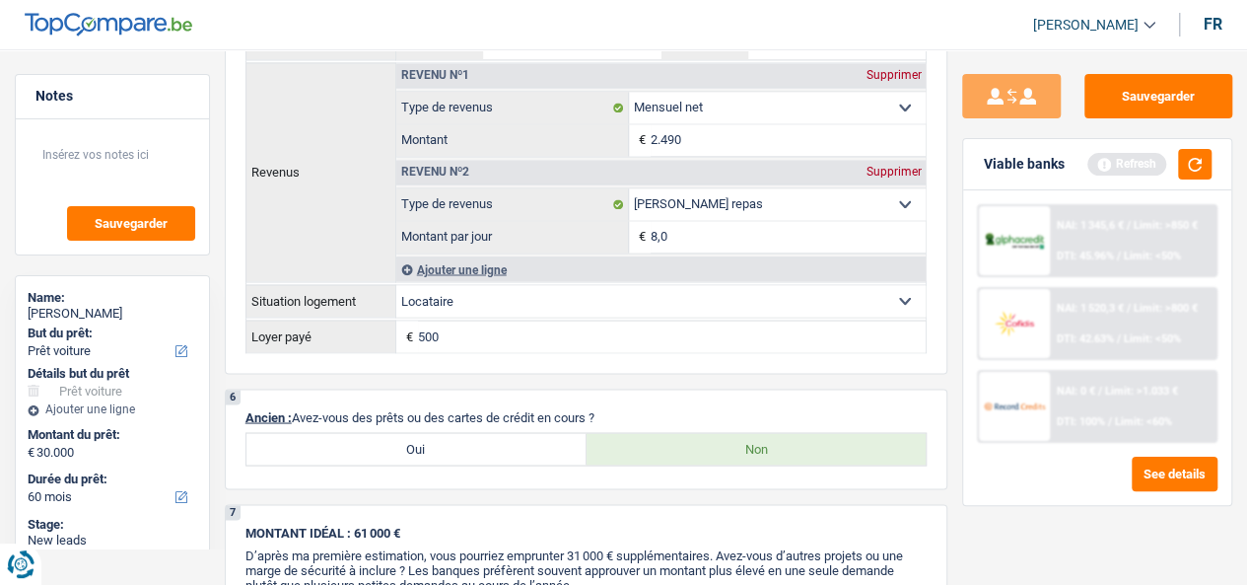
scroll to position [1600, 0]
click at [308, 215] on th "Revenus" at bounding box center [321, 170] width 150 height 219
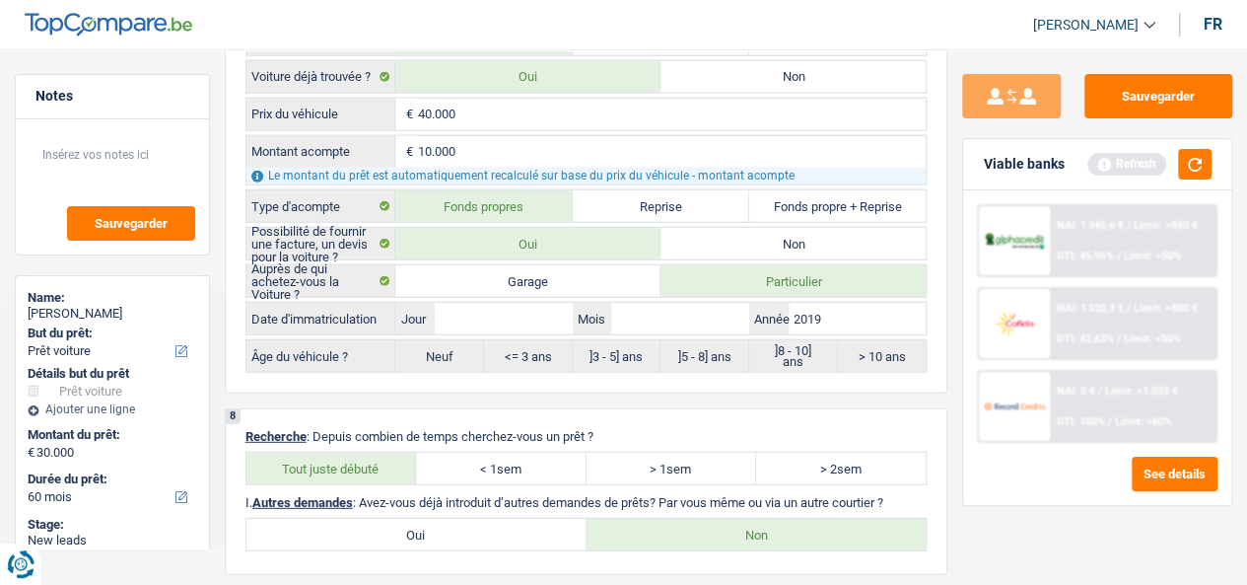
scroll to position [2928, 0]
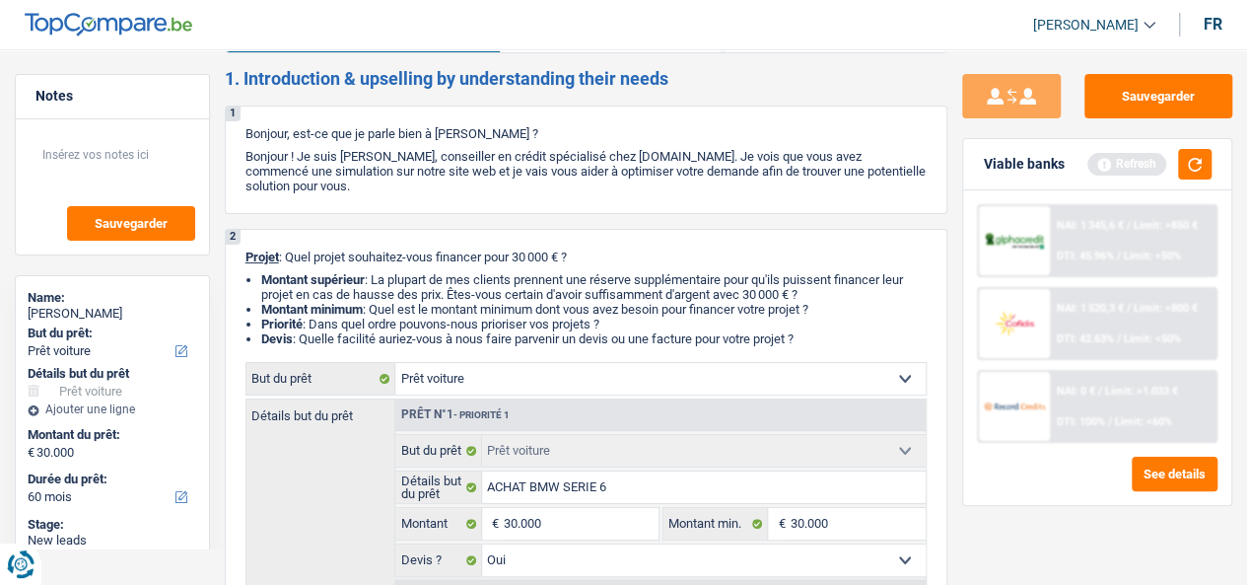
scroll to position [0, 0]
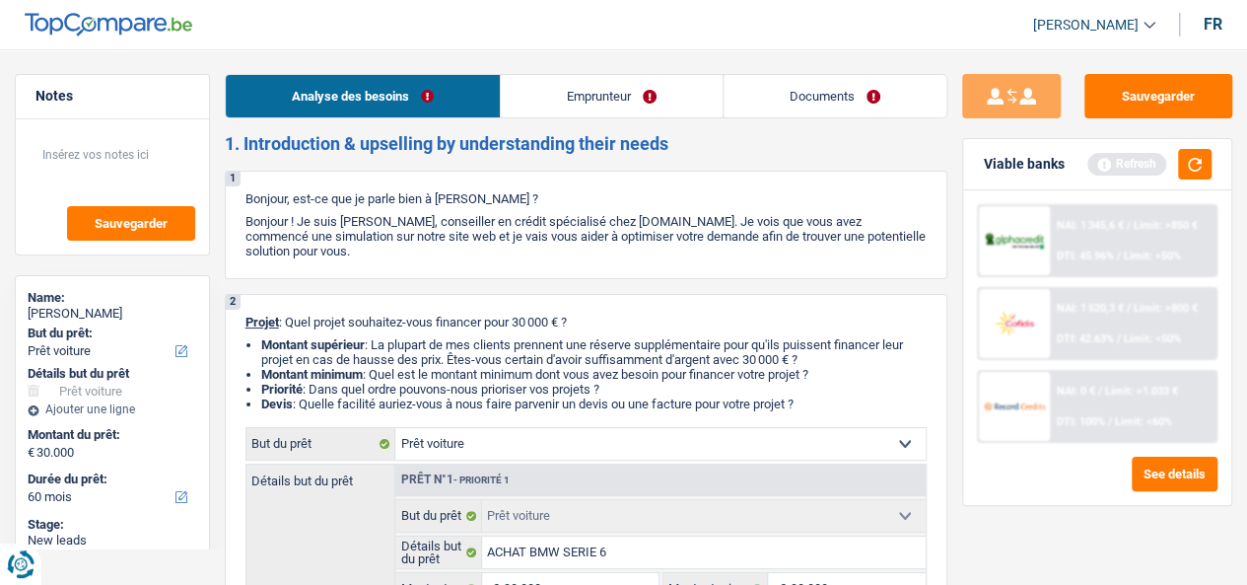
click at [588, 89] on link "Emprunteur" at bounding box center [612, 96] width 222 height 42
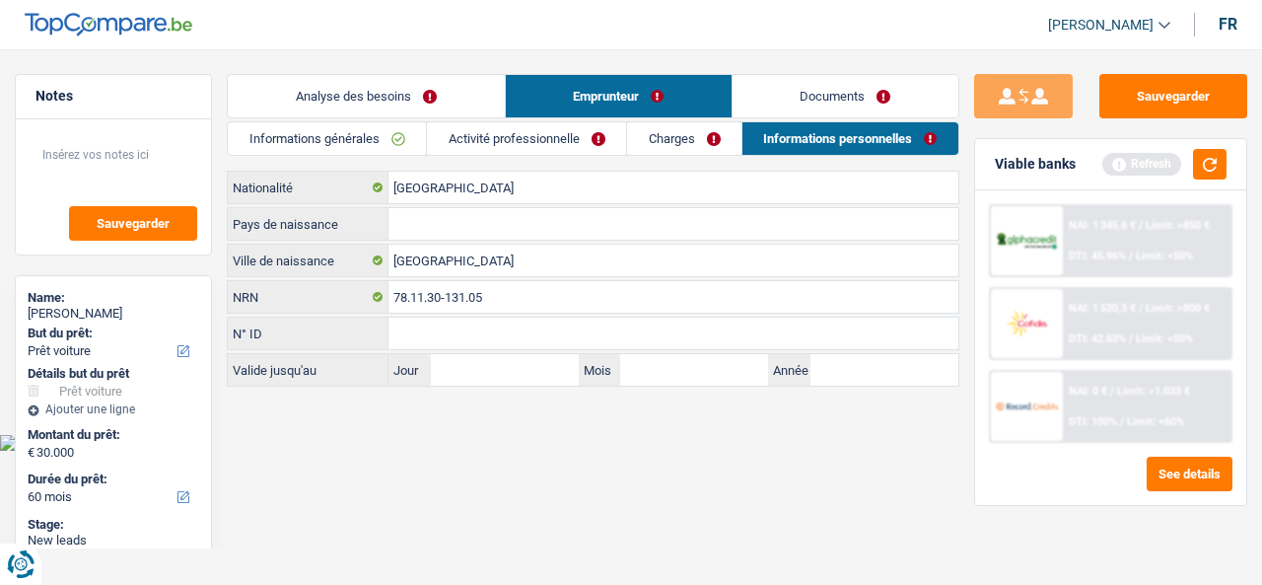
click at [577, 125] on link "Activité professionnelle" at bounding box center [526, 138] width 199 height 33
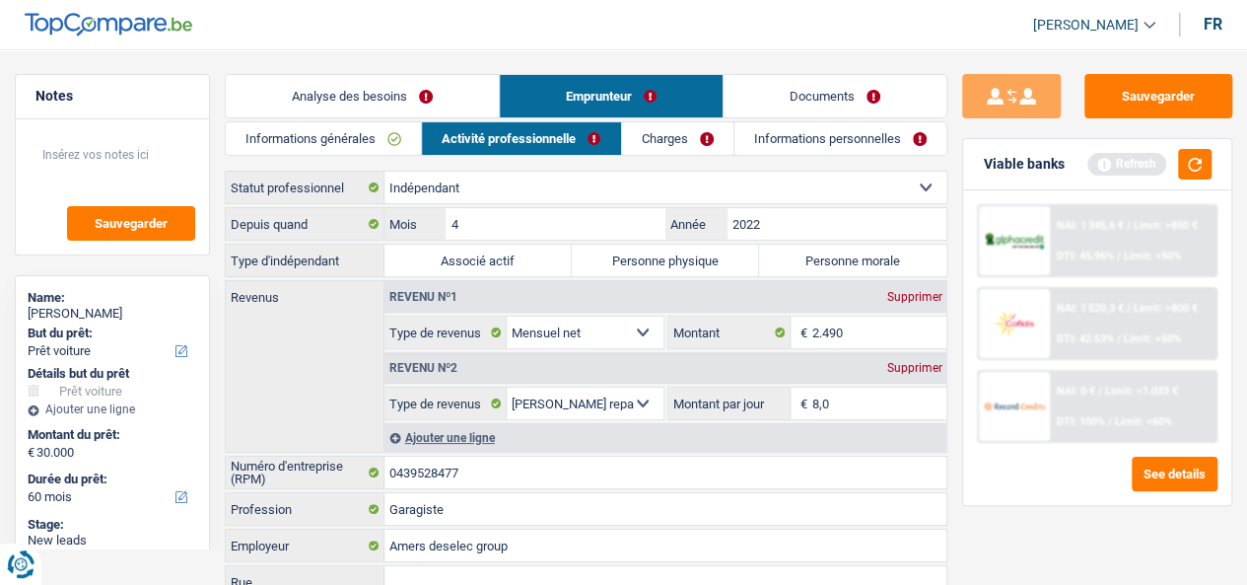
click at [633, 77] on link "Emprunteur" at bounding box center [611, 96] width 223 height 42
click at [635, 97] on link "Emprunteur" at bounding box center [611, 96] width 223 height 42
click at [367, 135] on link "Informations générales" at bounding box center [323, 138] width 195 height 33
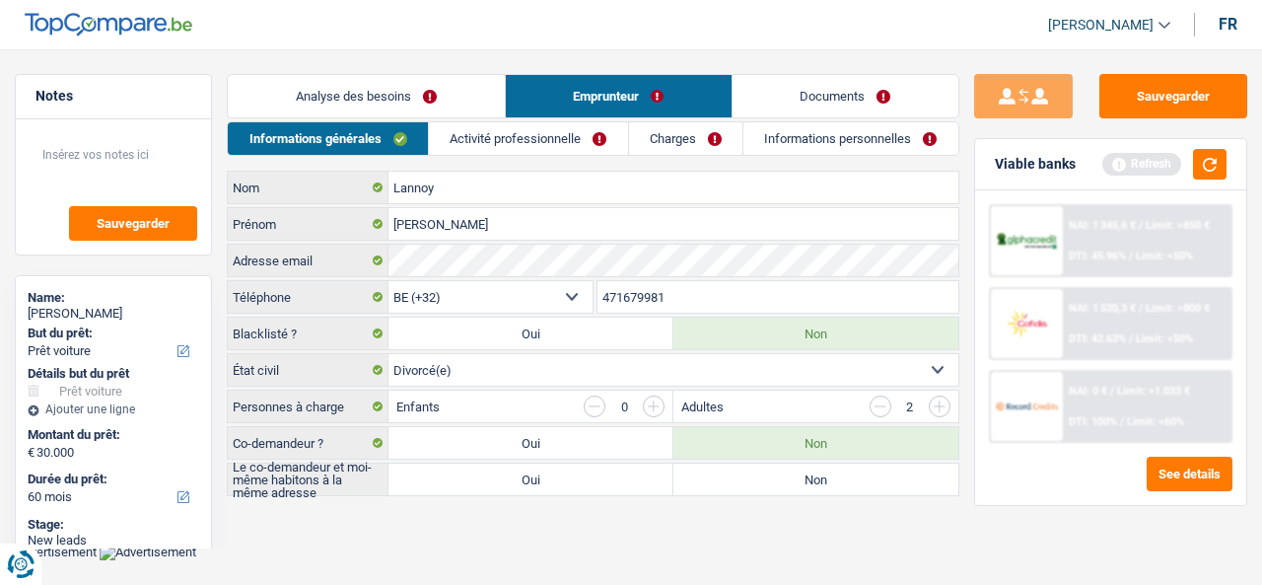
click at [559, 142] on link "Activité professionnelle" at bounding box center [528, 138] width 199 height 33
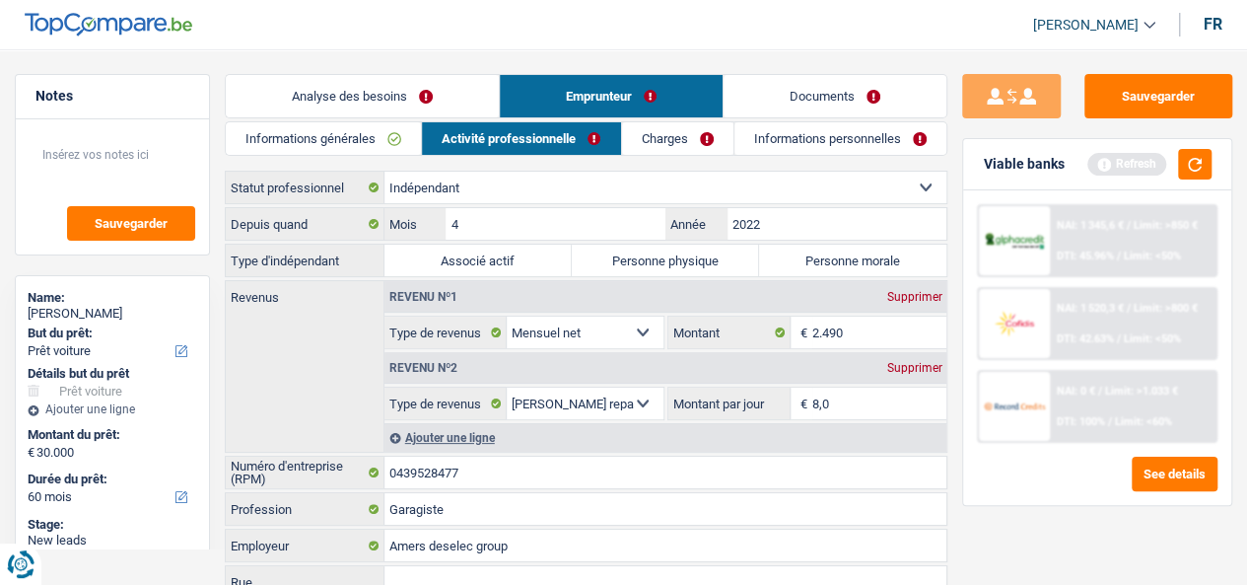
click at [771, 261] on label "Personne morale" at bounding box center [852, 261] width 187 height 32
click at [771, 261] on input "Personne morale" at bounding box center [852, 261] width 187 height 32
radio input "true"
click at [704, 128] on link "Charges" at bounding box center [677, 138] width 111 height 33
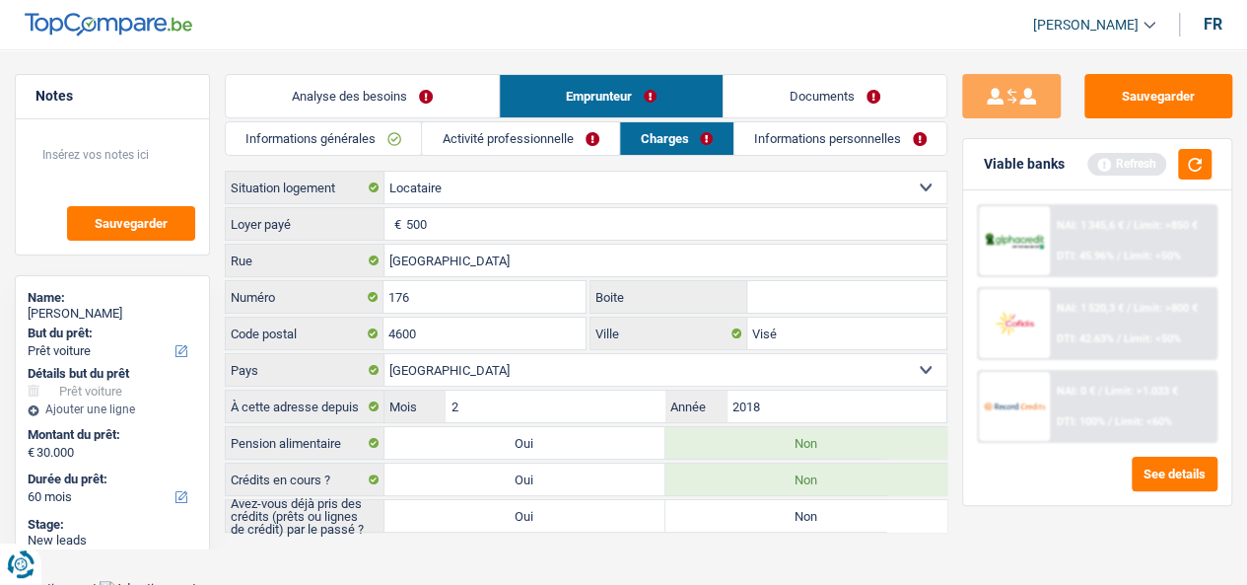
click at [795, 140] on link "Informations personnelles" at bounding box center [841, 138] width 213 height 33
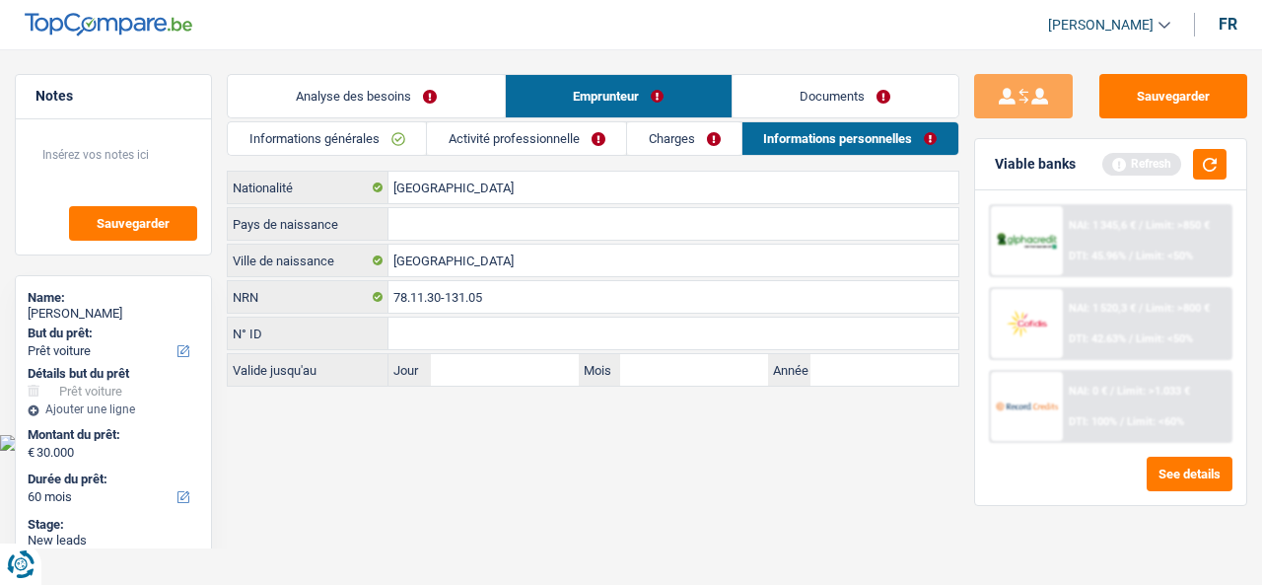
click at [430, 34] on header "[PERSON_NAME] Se déconnecter fr" at bounding box center [631, 25] width 1262 height 50
click at [1205, 159] on button "button" at bounding box center [1210, 164] width 34 height 31
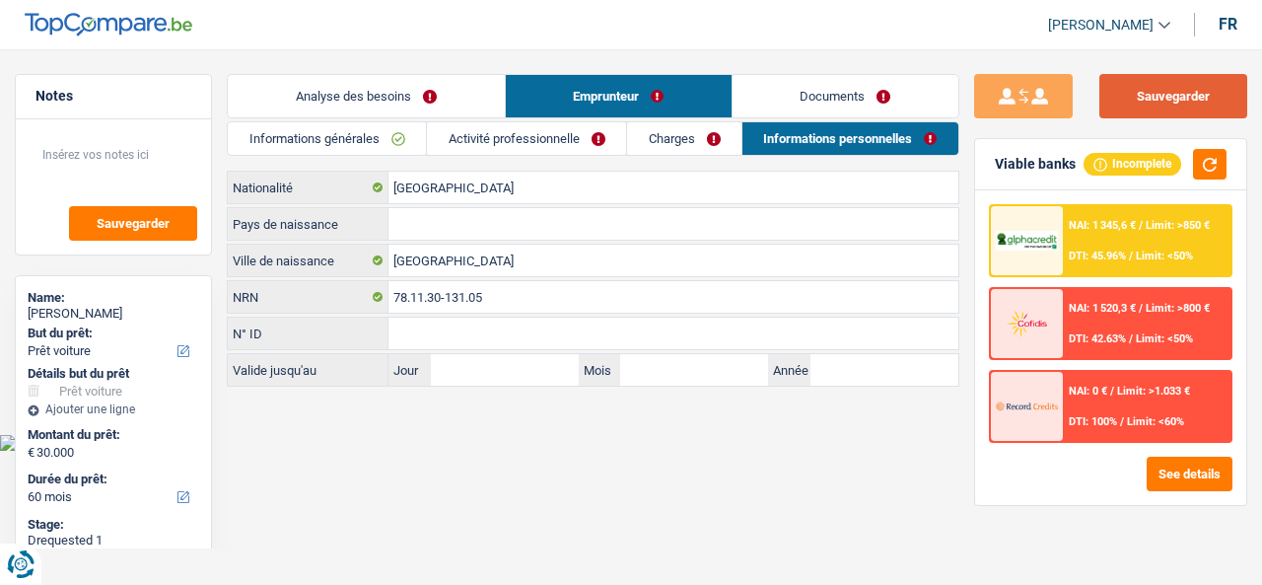
click at [1148, 103] on button "Sauvegarder" at bounding box center [1173, 96] width 148 height 44
